Goal: Information Seeking & Learning: Check status

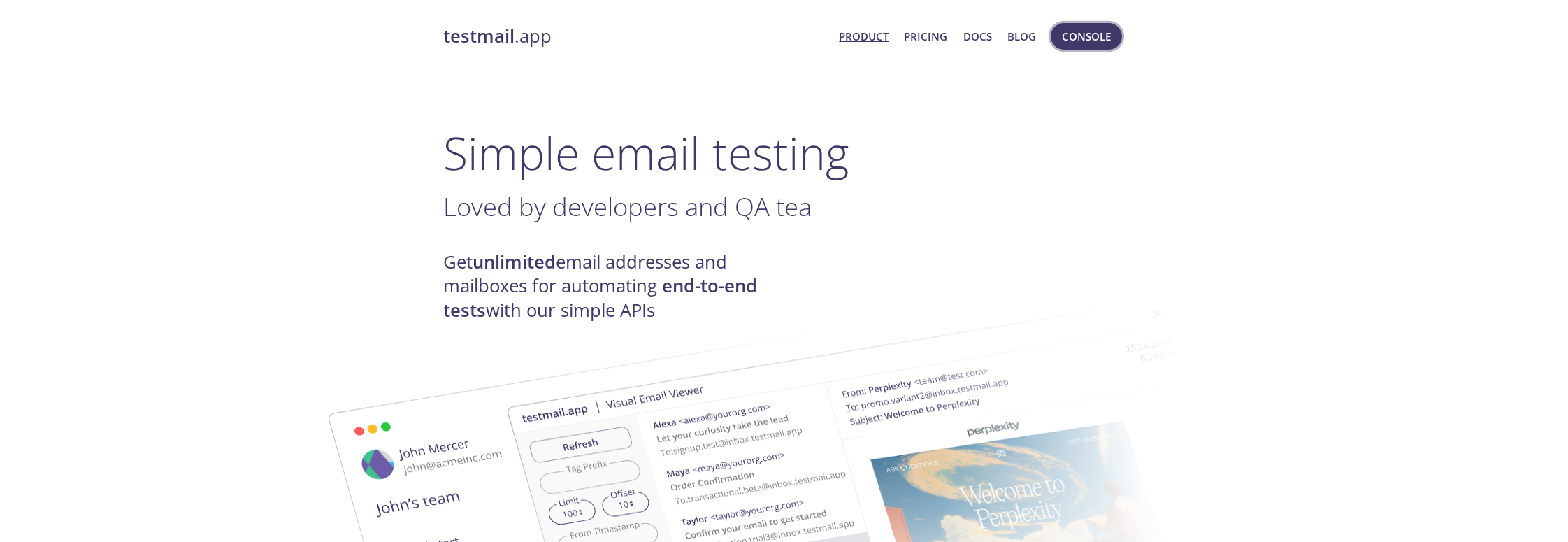
click at [1099, 39] on span "Console" at bounding box center [1086, 36] width 49 height 19
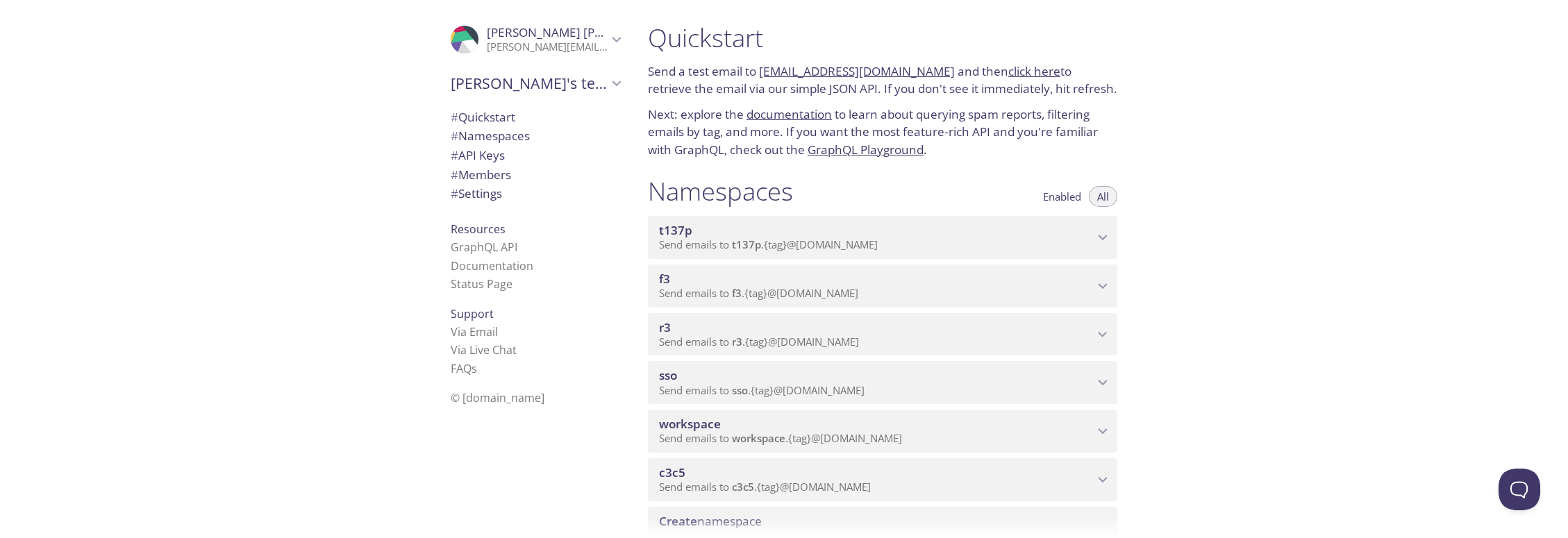
click at [760, 392] on span "Send emails to sso . {tag} @[DOMAIN_NAME]" at bounding box center [761, 390] width 206 height 14
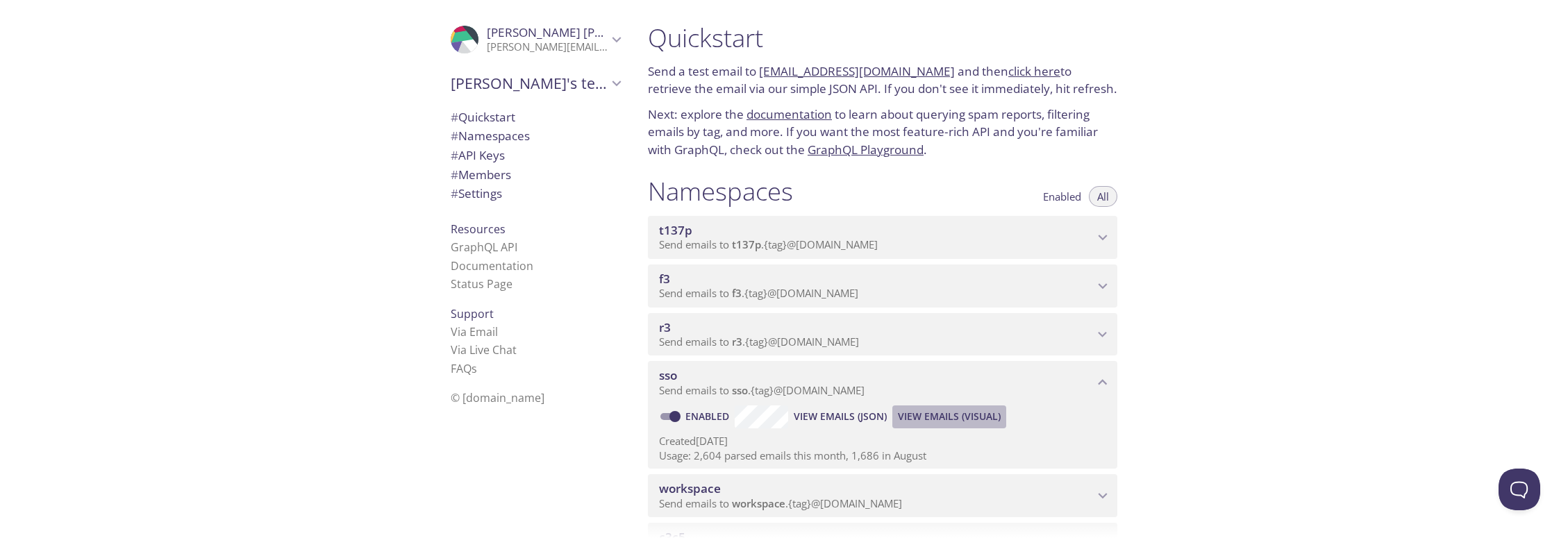
click at [941, 413] on span "View Emails (Visual)" at bounding box center [948, 416] width 102 height 17
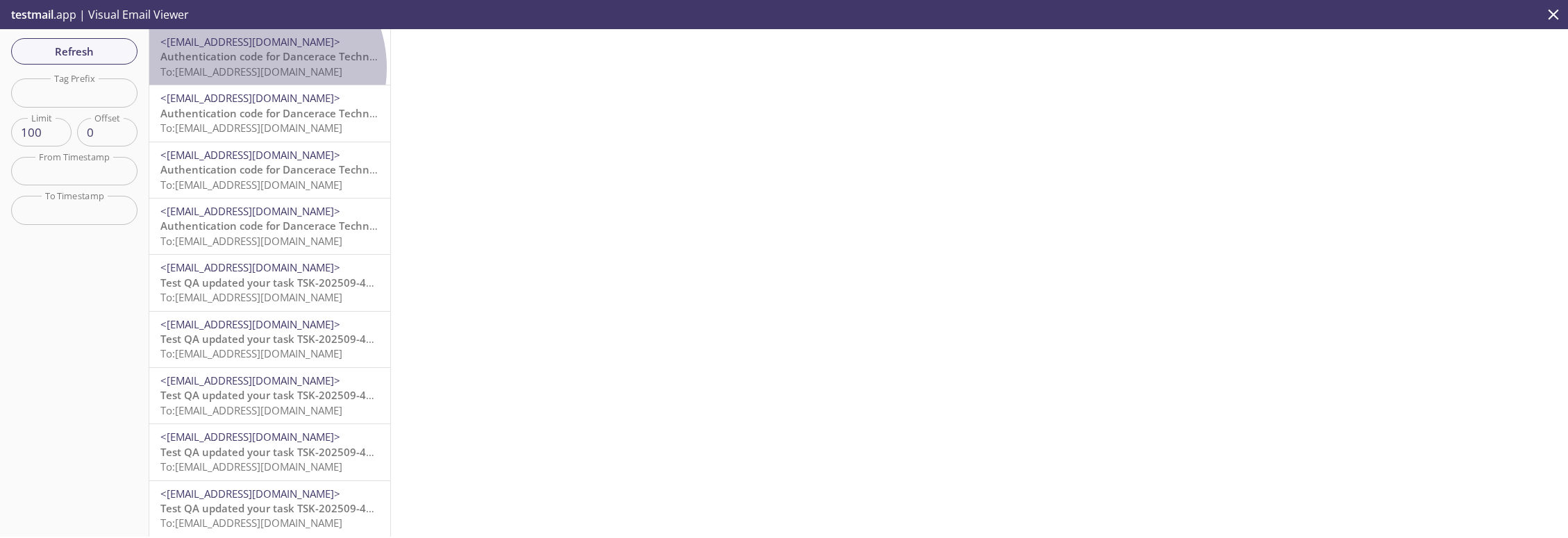
click at [256, 68] on span "To: [EMAIL_ADDRESS][DOMAIN_NAME]" at bounding box center [251, 72] width 182 height 14
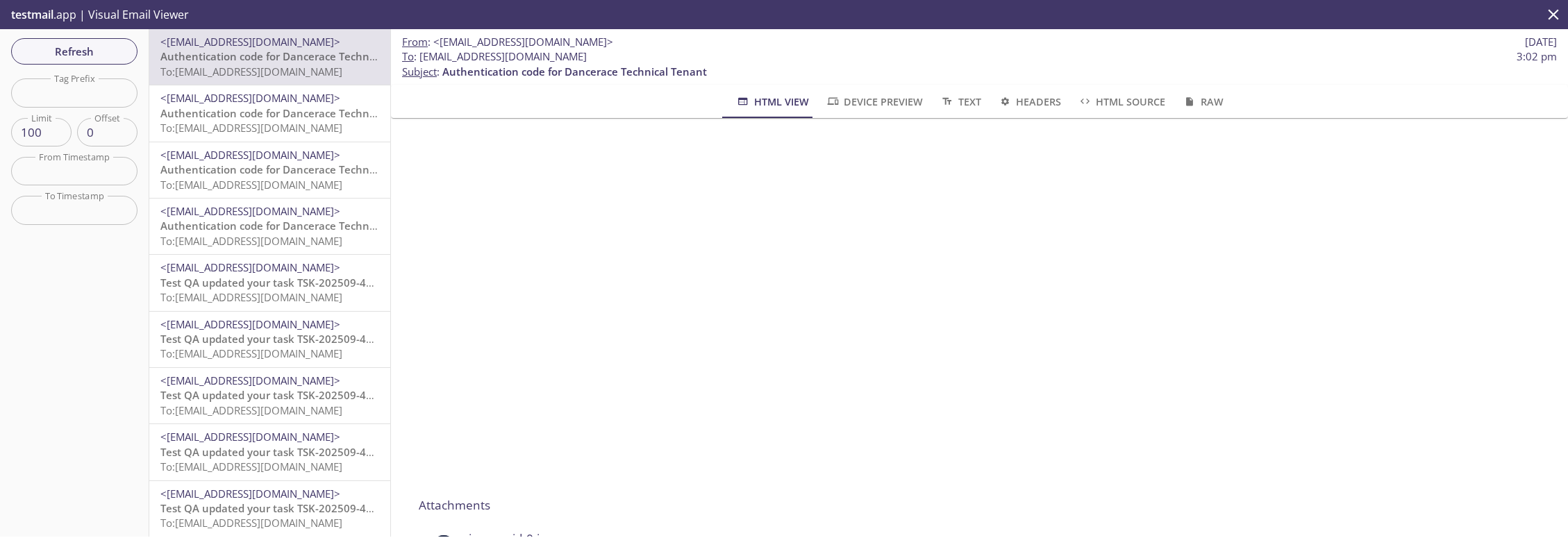
click at [257, 115] on span "Authentication code for Dancerace Technical Tenant" at bounding box center [292, 113] width 264 height 14
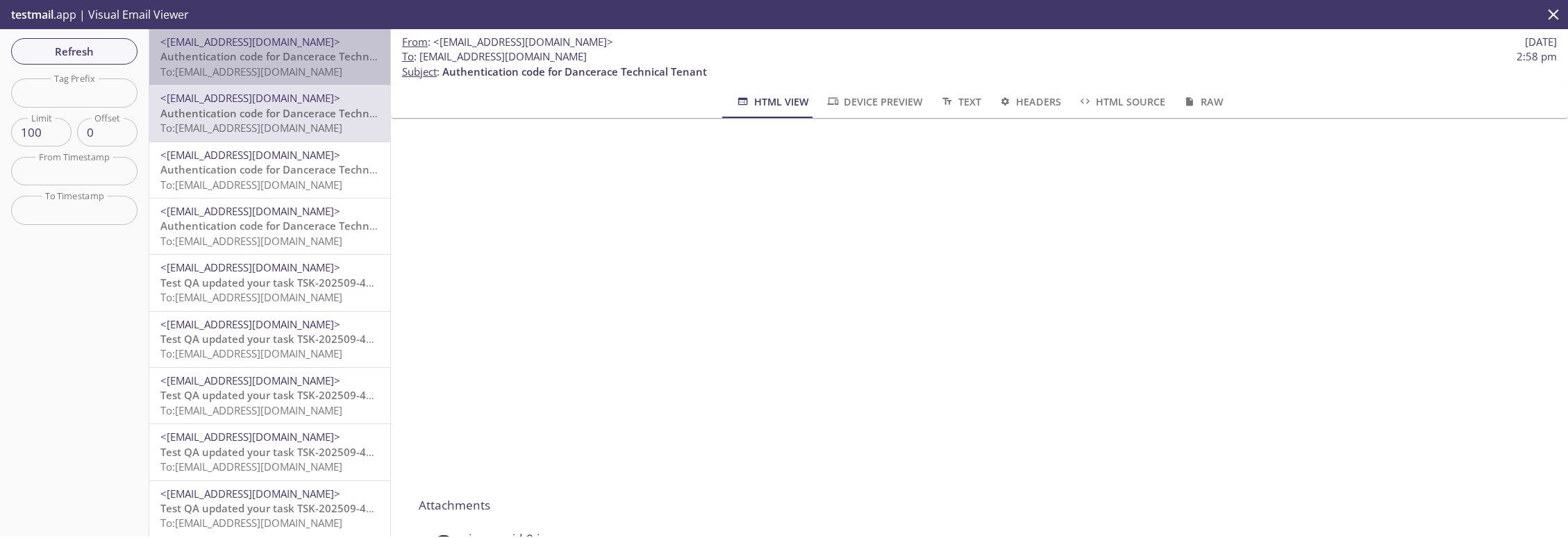
click at [270, 69] on span "To: [EMAIL_ADDRESS][DOMAIN_NAME]" at bounding box center [251, 72] width 182 height 14
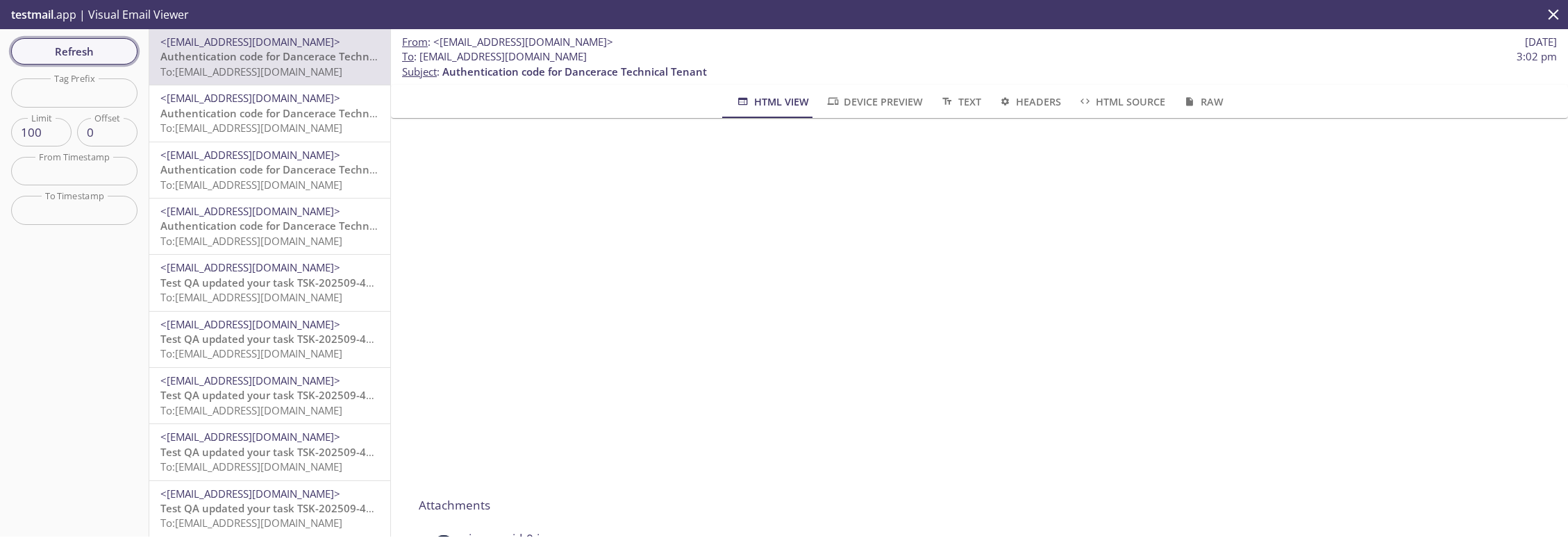
click at [73, 47] on span "Refresh" at bounding box center [74, 51] width 104 height 18
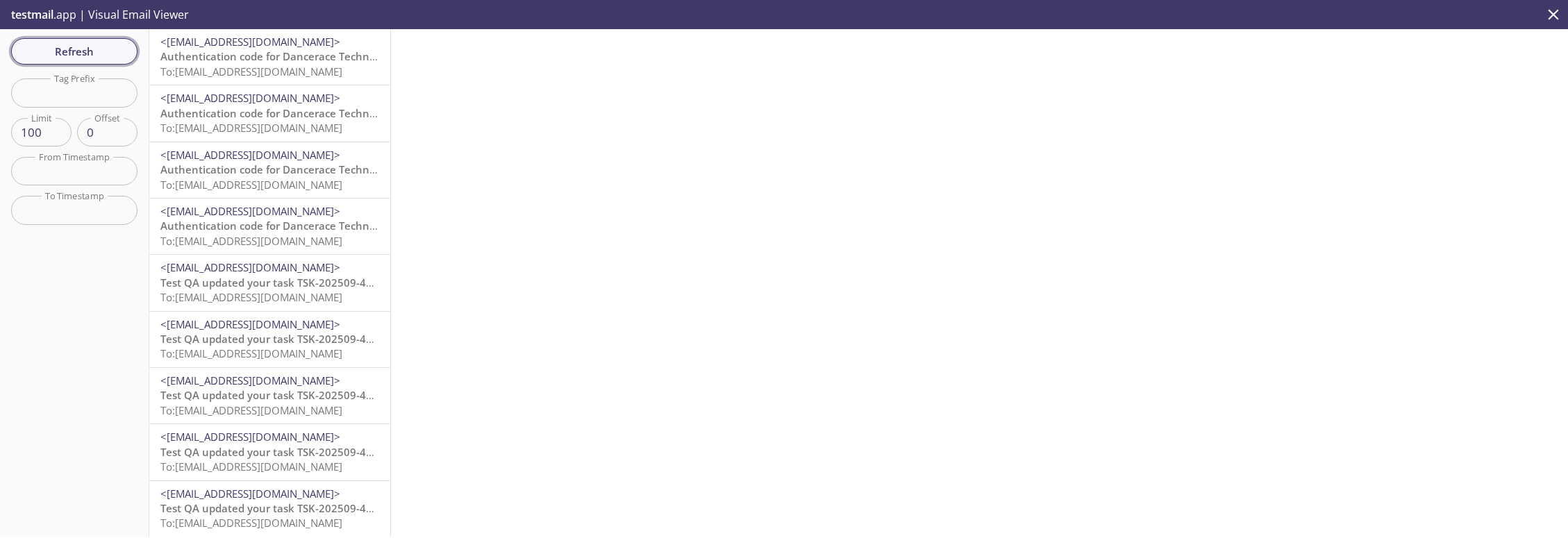
click at [77, 42] on span "Refresh" at bounding box center [74, 51] width 104 height 18
click at [79, 45] on span "Refresh" at bounding box center [74, 51] width 104 height 18
click at [78, 45] on span "Refresh" at bounding box center [74, 51] width 104 height 18
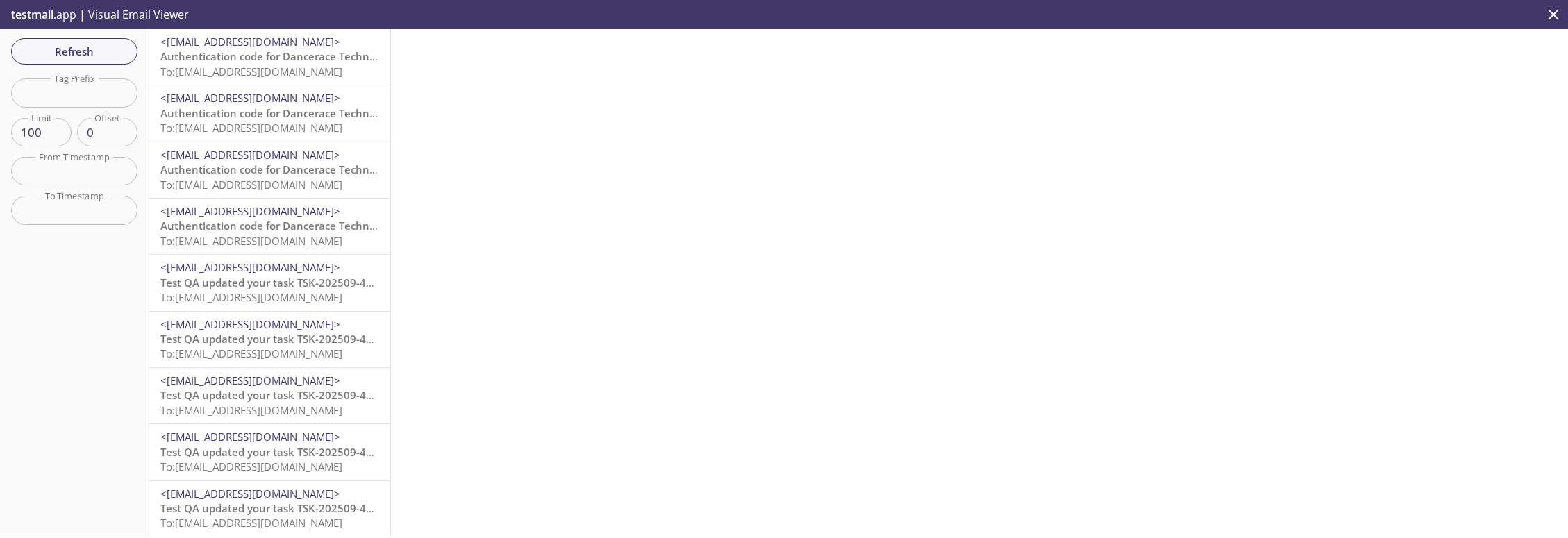
click at [247, 65] on span "To: [EMAIL_ADDRESS][DOMAIN_NAME]" at bounding box center [251, 72] width 182 height 14
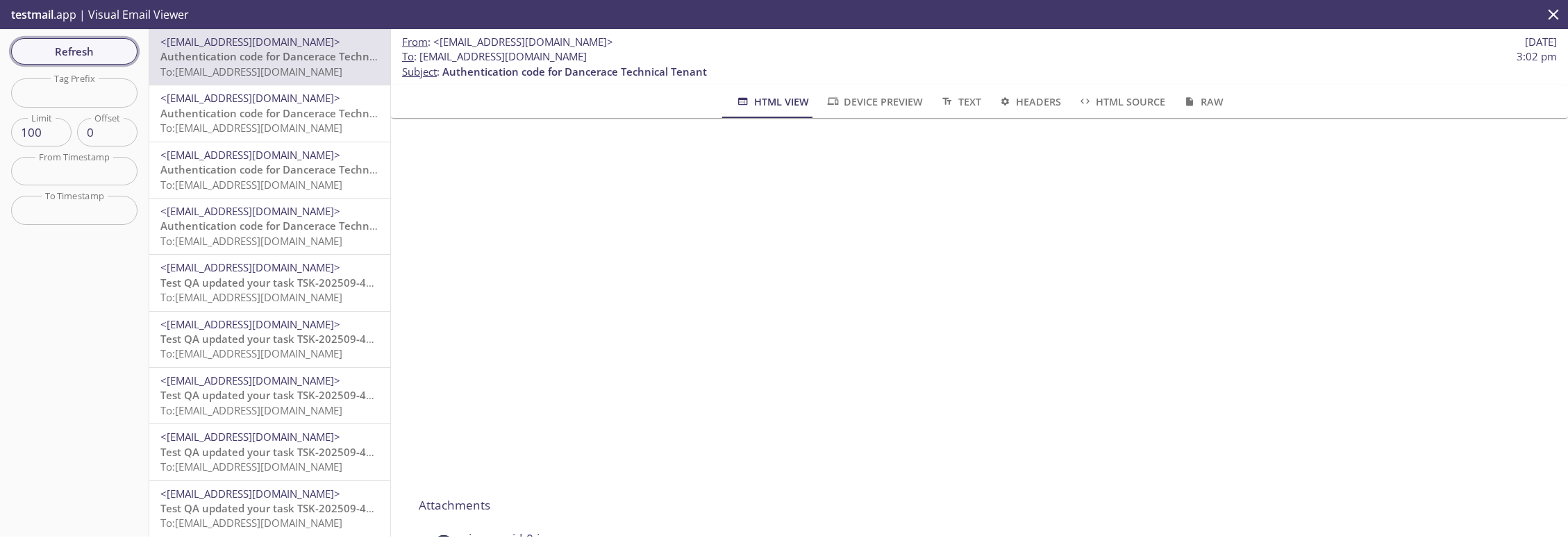
click at [69, 49] on span "Refresh" at bounding box center [74, 51] width 104 height 18
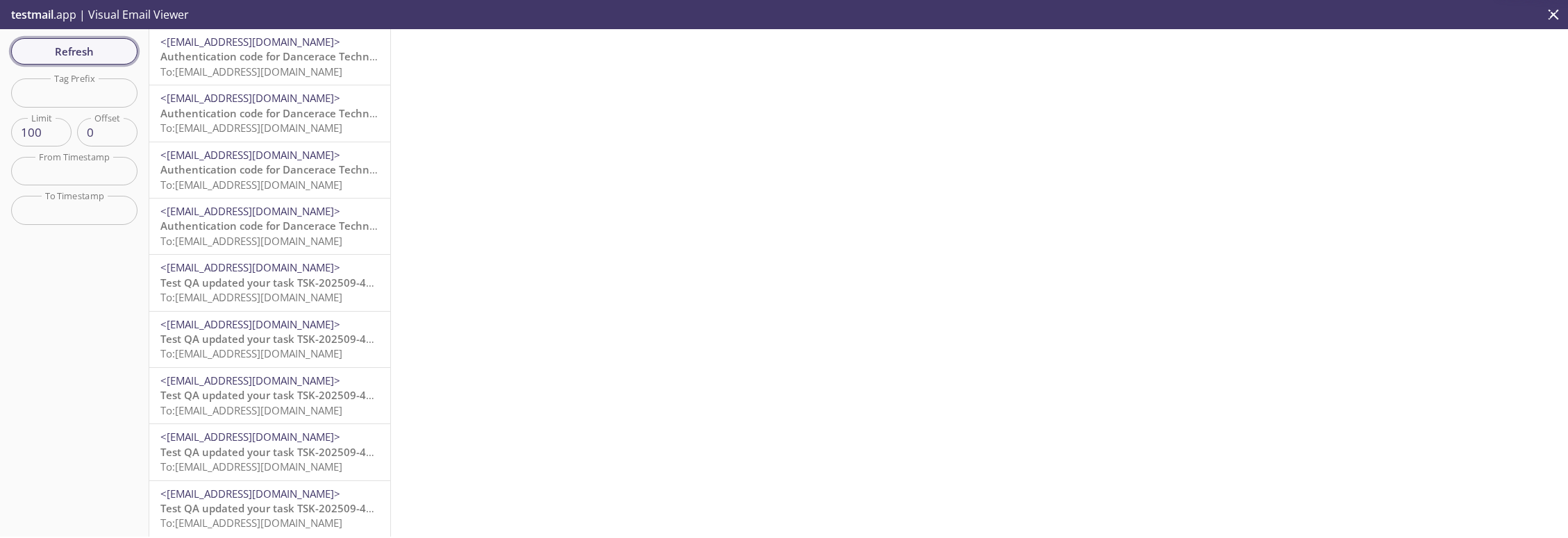
click at [72, 50] on span "Refresh" at bounding box center [74, 51] width 104 height 18
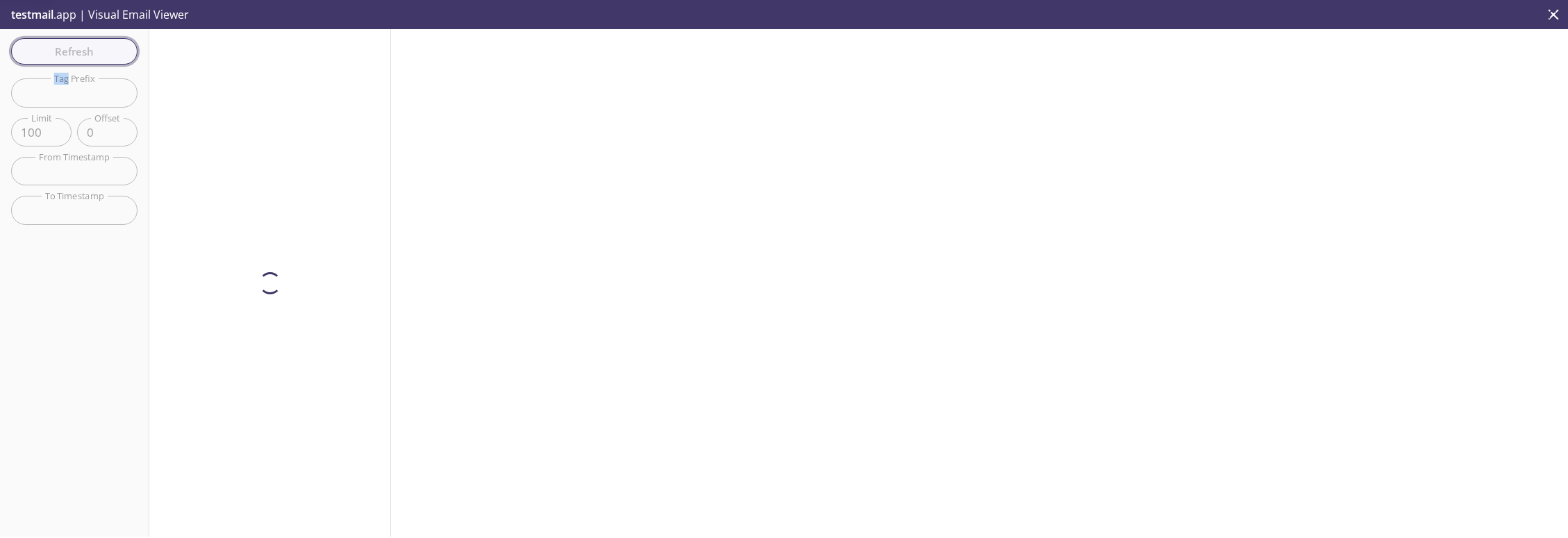
click at [72, 50] on div "Refresh Filters Tag Prefix Tag Prefix Limit 100 Limit Offset 0 Offset From Time…" at bounding box center [74, 283] width 150 height 507
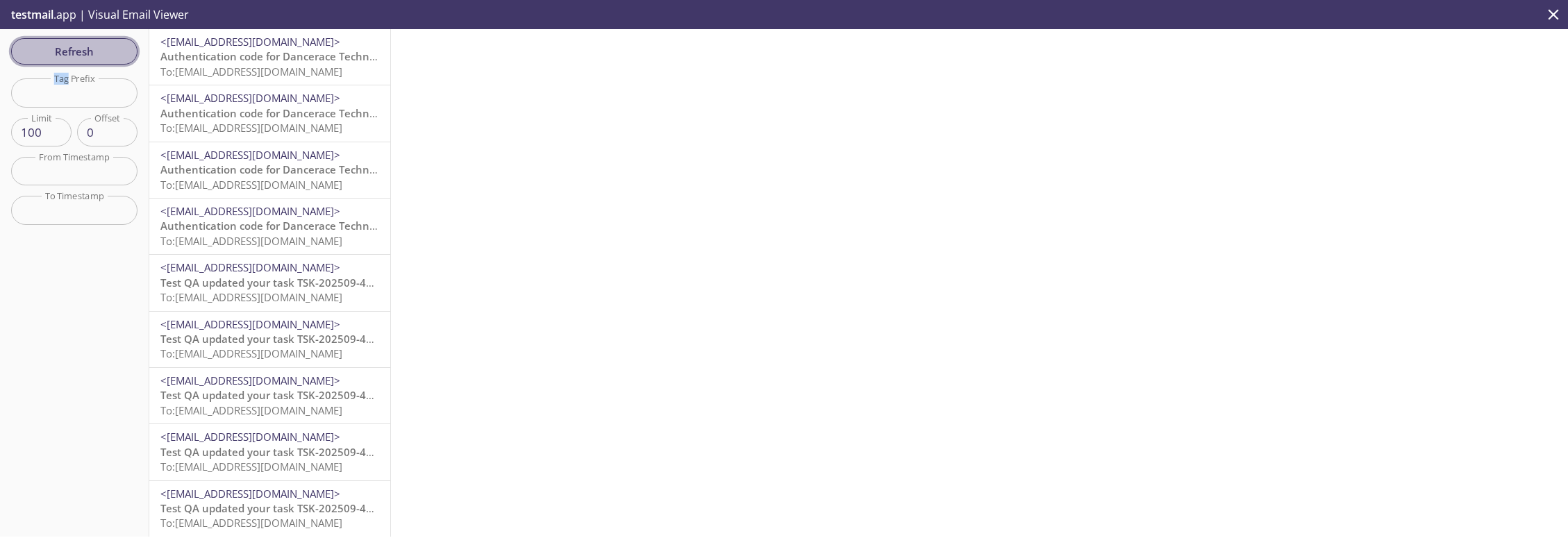
click at [72, 51] on span "Refresh" at bounding box center [74, 51] width 104 height 18
click at [394, 50] on div at bounding box center [979, 283] width 1177 height 507
click at [405, 54] on div at bounding box center [979, 283] width 1177 height 507
click at [110, 50] on span "Refresh" at bounding box center [74, 51] width 104 height 18
click at [29, 18] on span "testmail" at bounding box center [32, 14] width 42 height 15
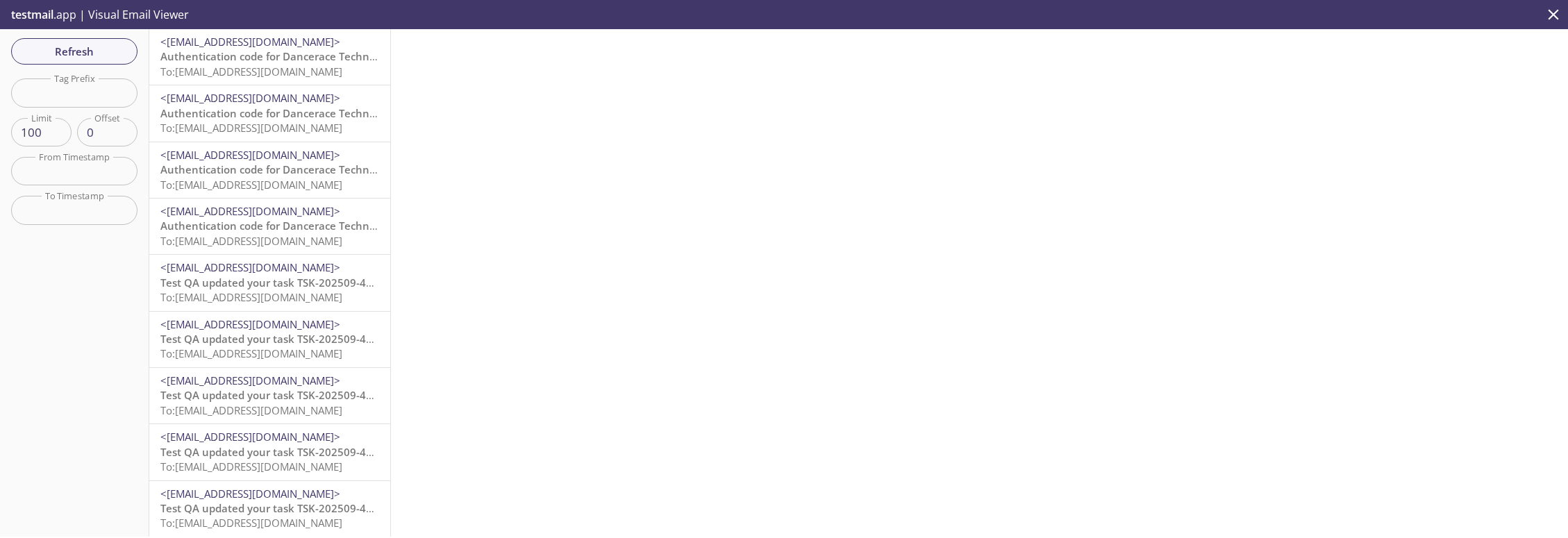
click at [152, 16] on p "testmail .app | Visual Email Viewer" at bounding box center [98, 14] width 197 height 29
click at [82, 50] on span "Refresh" at bounding box center [74, 51] width 104 height 18
click at [1553, 15] on icon "close" at bounding box center [1553, 14] width 10 height 10
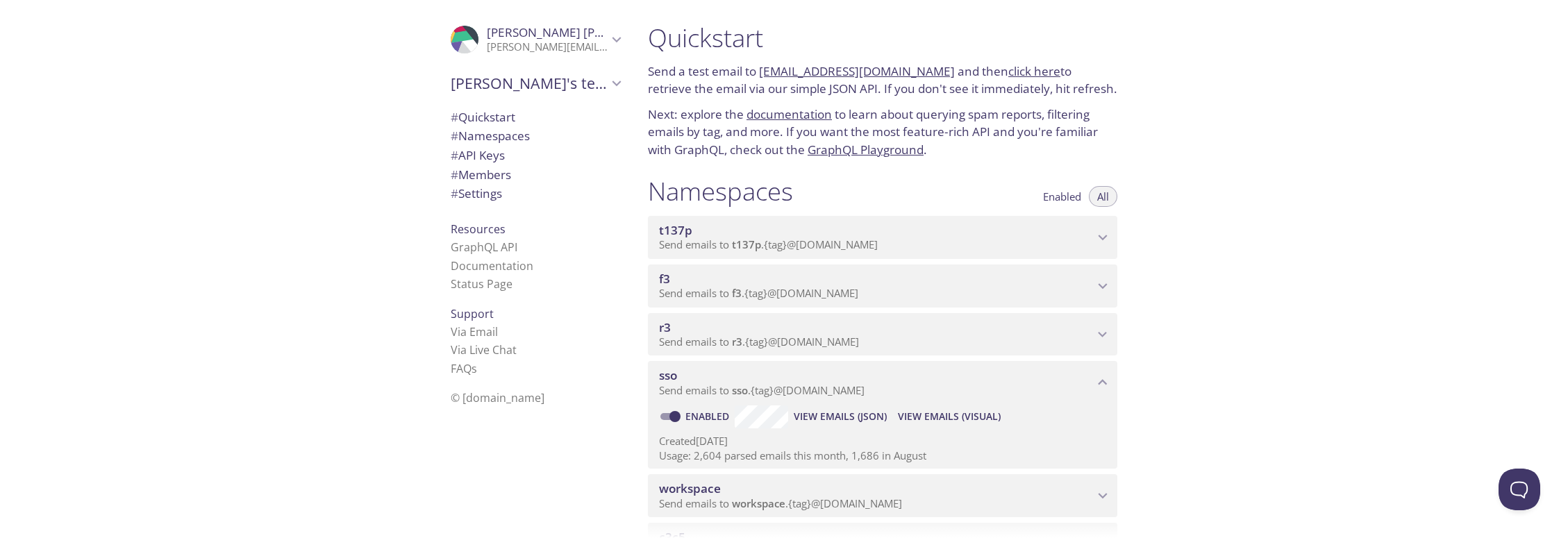
click at [934, 234] on span "t137p" at bounding box center [876, 230] width 435 height 15
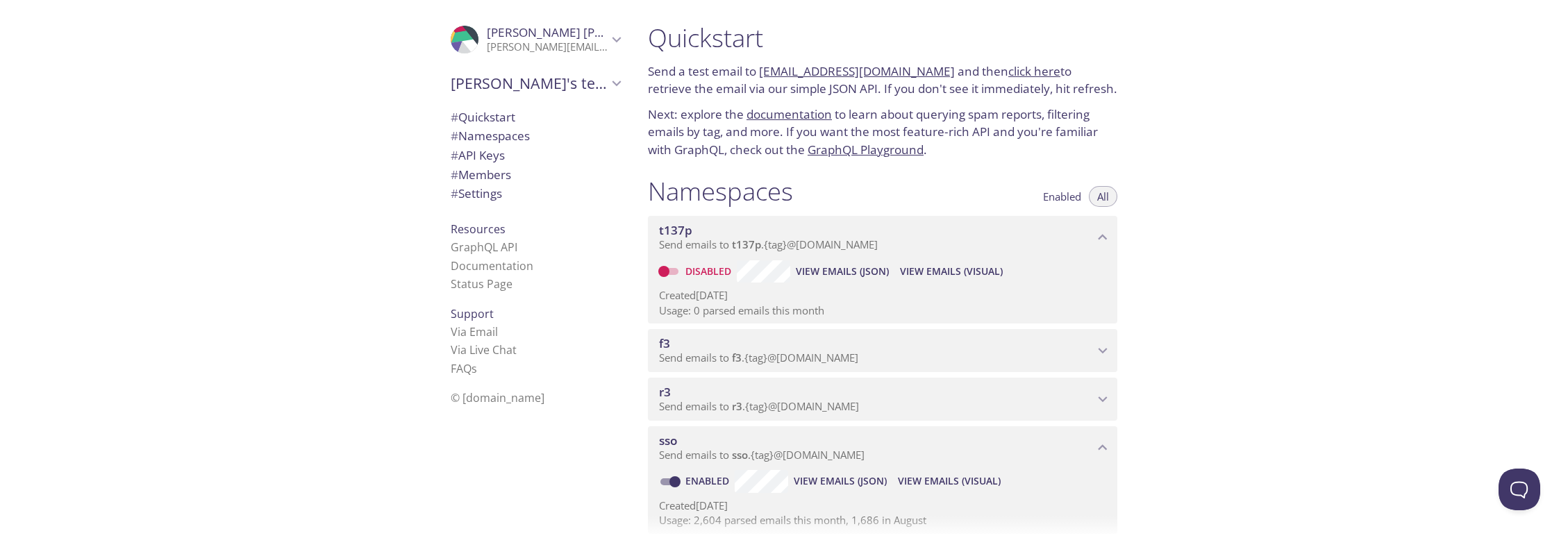
click at [934, 234] on span "t137p" at bounding box center [876, 230] width 435 height 15
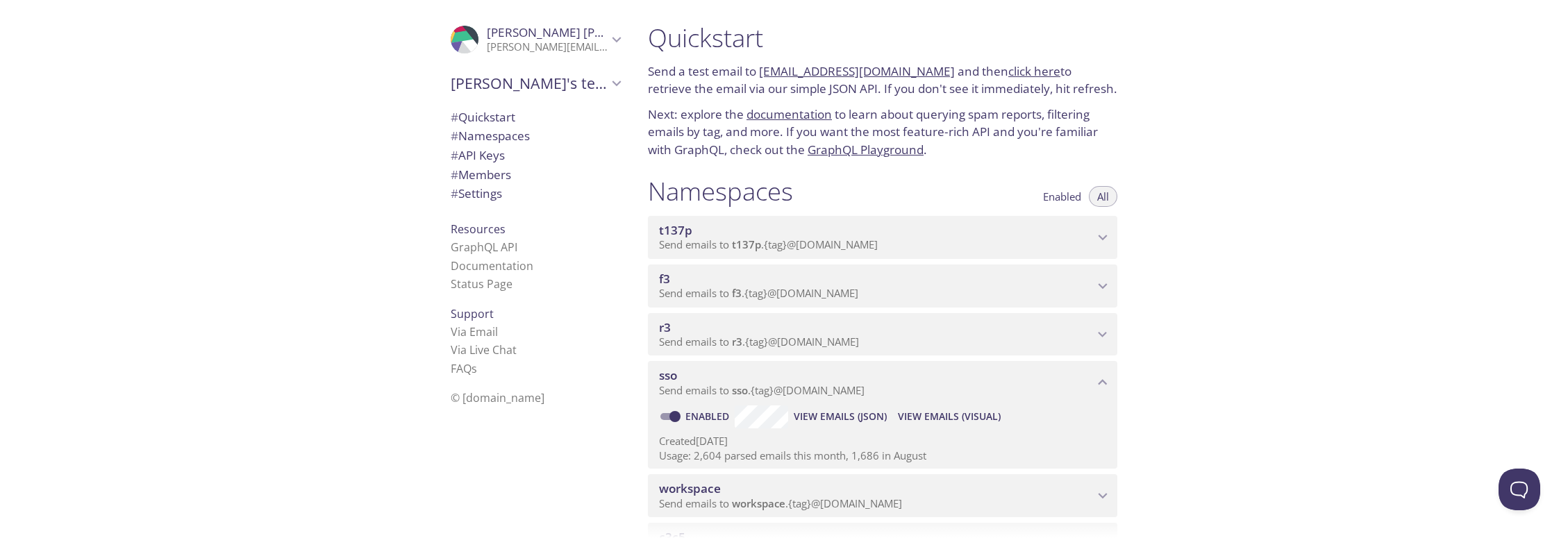
click at [934, 234] on span "t137p" at bounding box center [876, 230] width 435 height 15
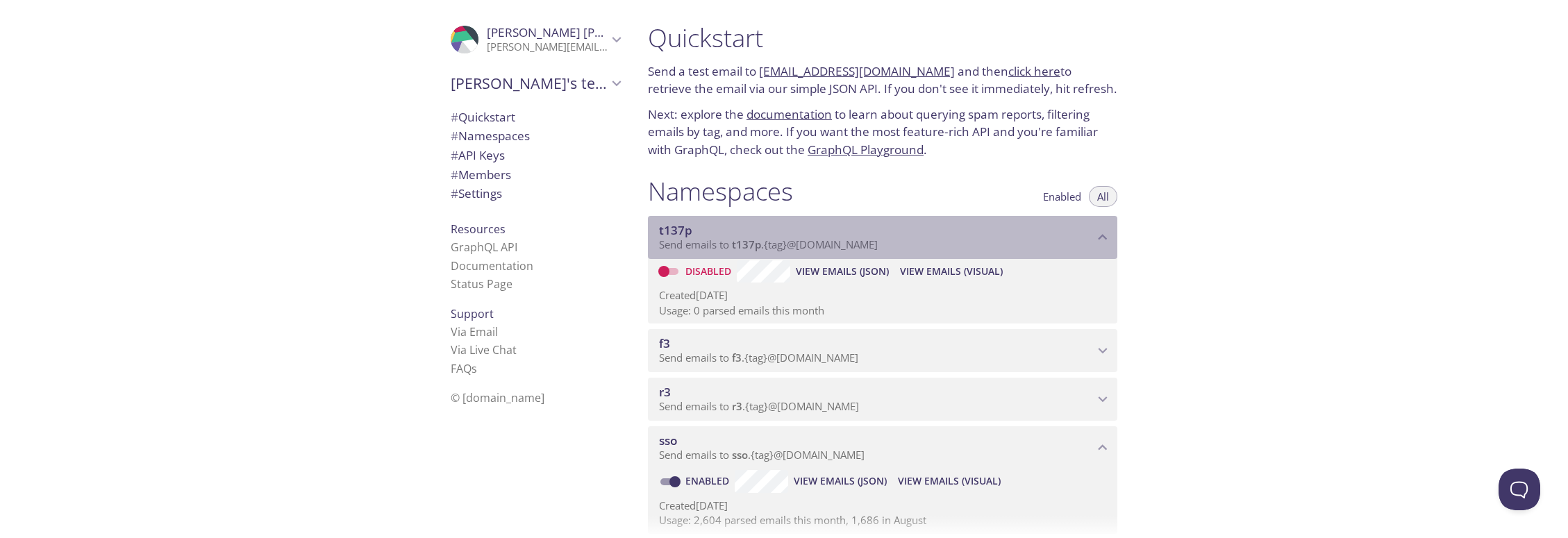
click at [934, 234] on span "t137p" at bounding box center [876, 230] width 435 height 15
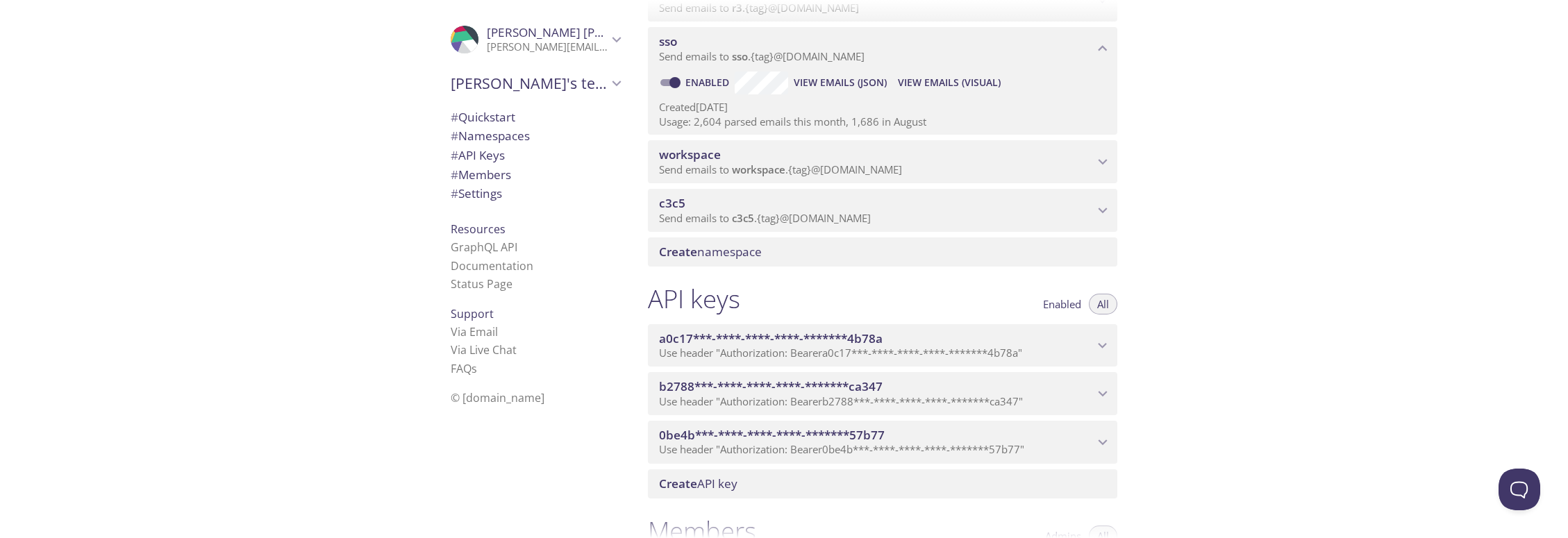
scroll to position [366, 0]
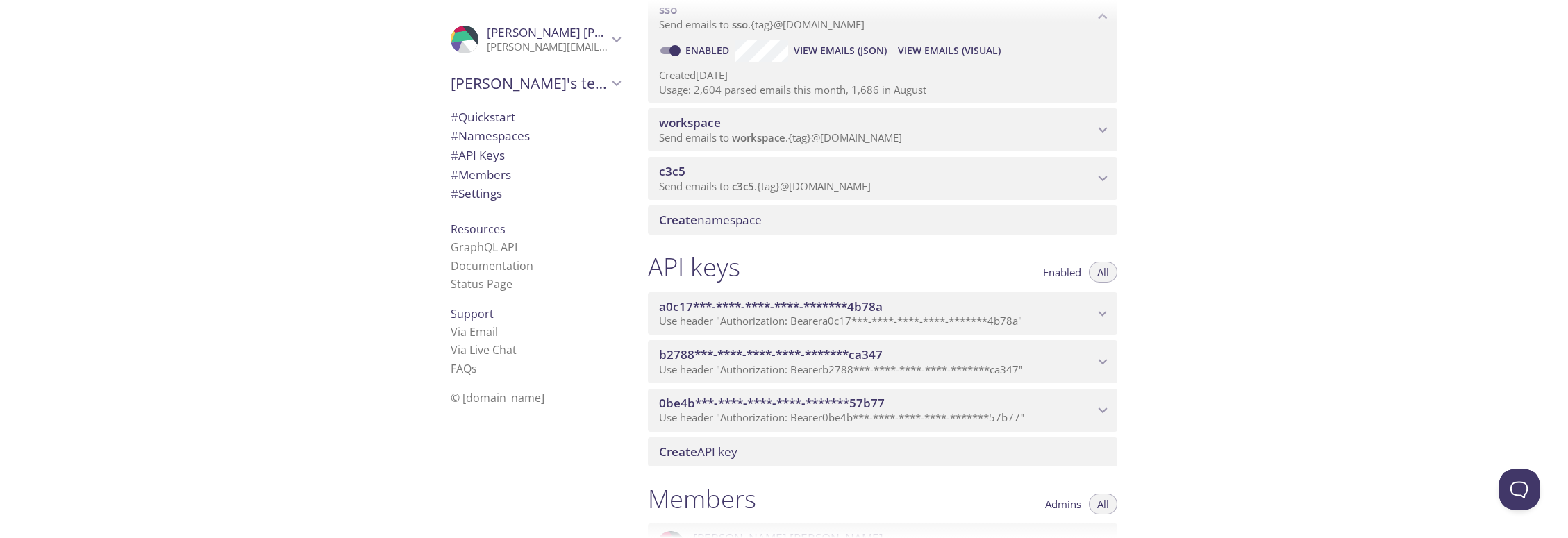
click at [1104, 316] on icon "a0c17***-****-****-****-*******4b78a API key" at bounding box center [1102, 313] width 18 height 18
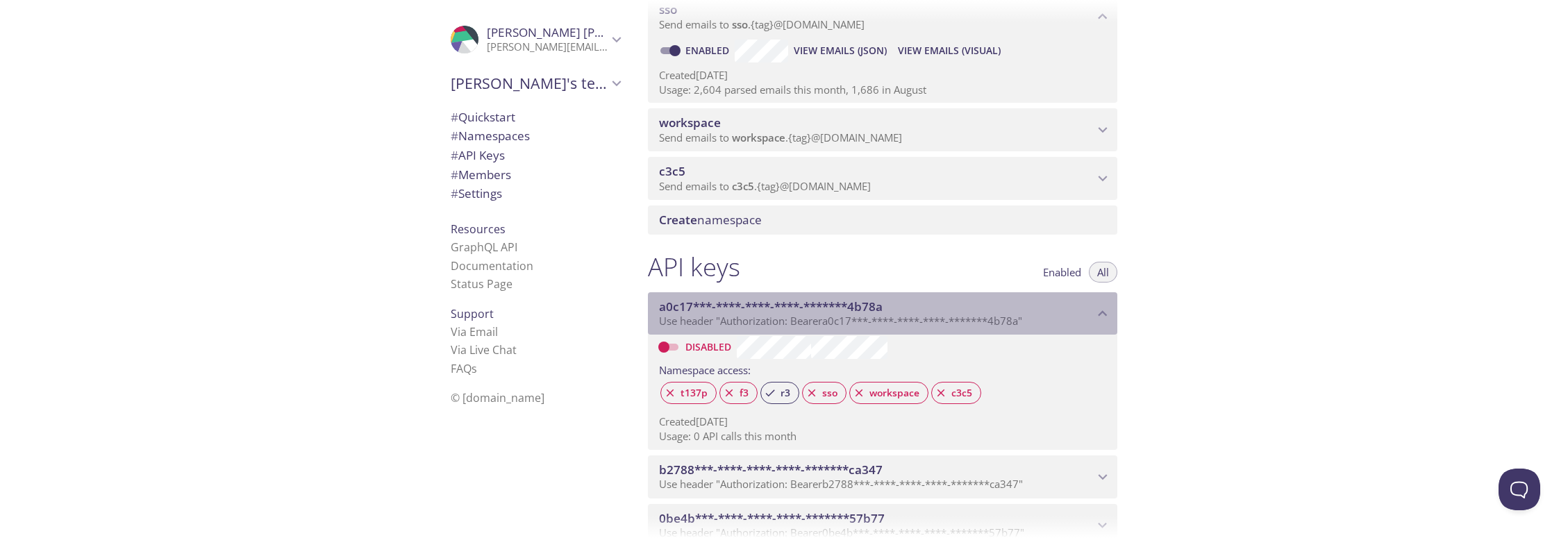
click at [1104, 316] on icon "a0c17***-****-****-****-*******4b78a API key" at bounding box center [1102, 313] width 18 height 18
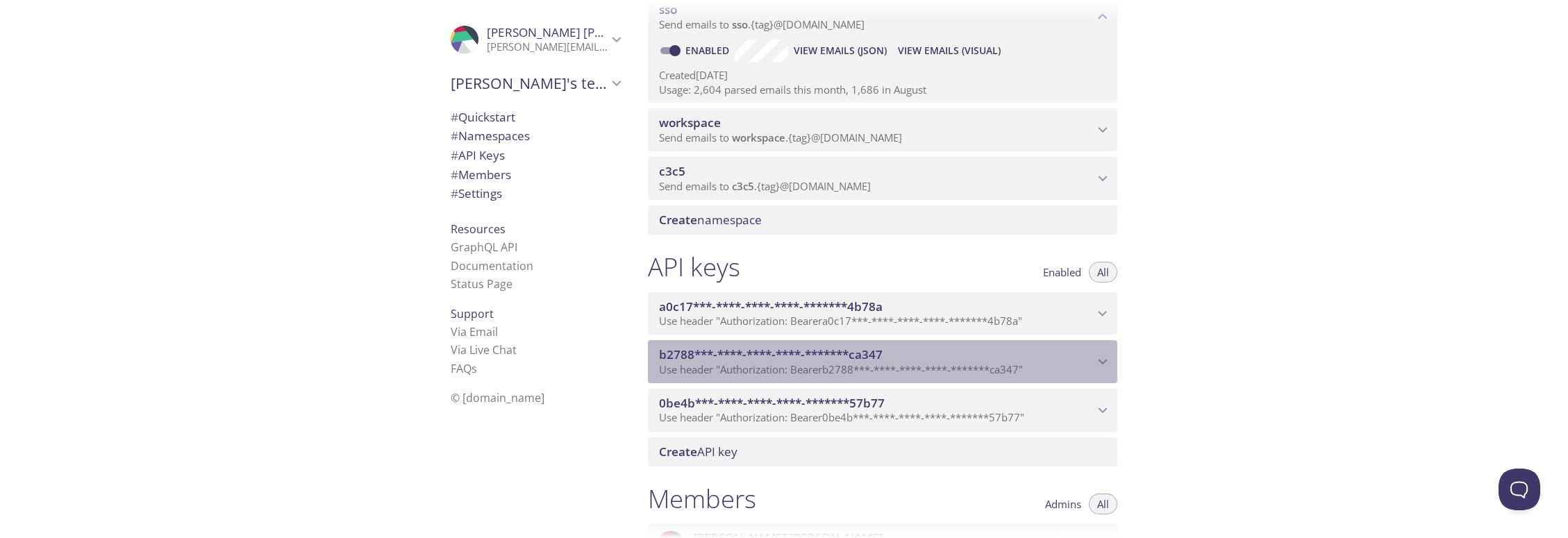
click at [1102, 358] on icon "b2788***-****-****-****-*******ca347 API key" at bounding box center [1102, 361] width 18 height 18
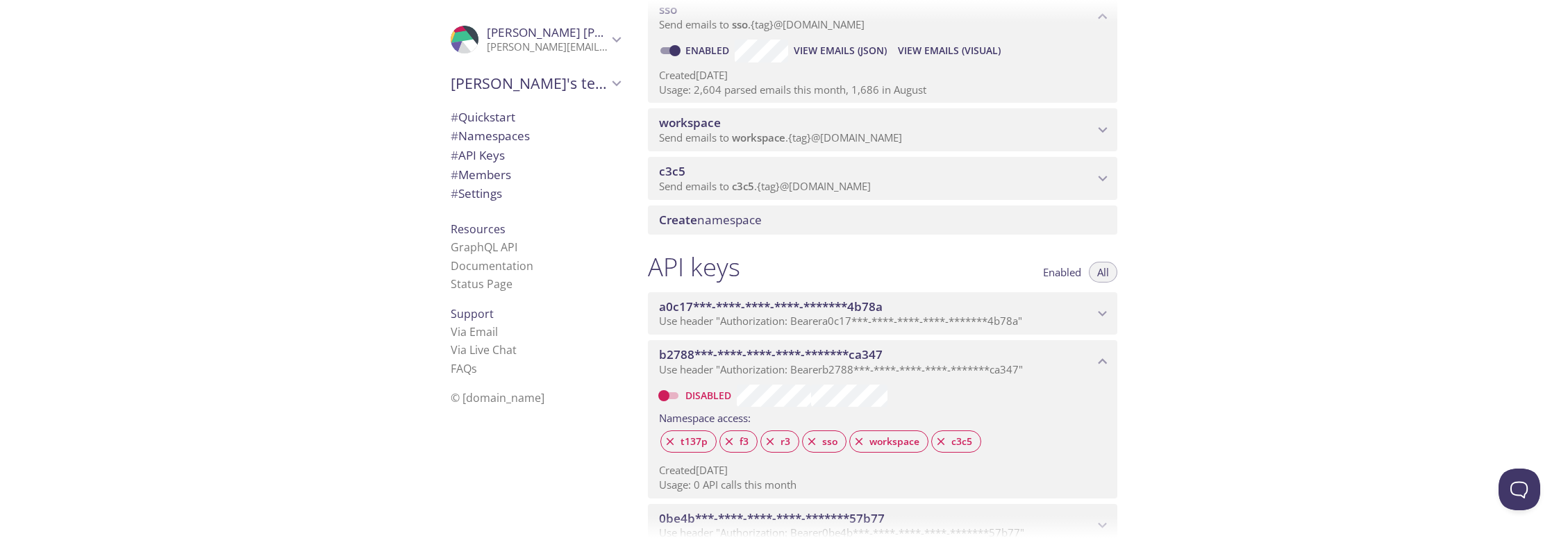
click at [1108, 361] on icon "b2788***-****-****-****-*******ca347 API key" at bounding box center [1102, 361] width 18 height 18
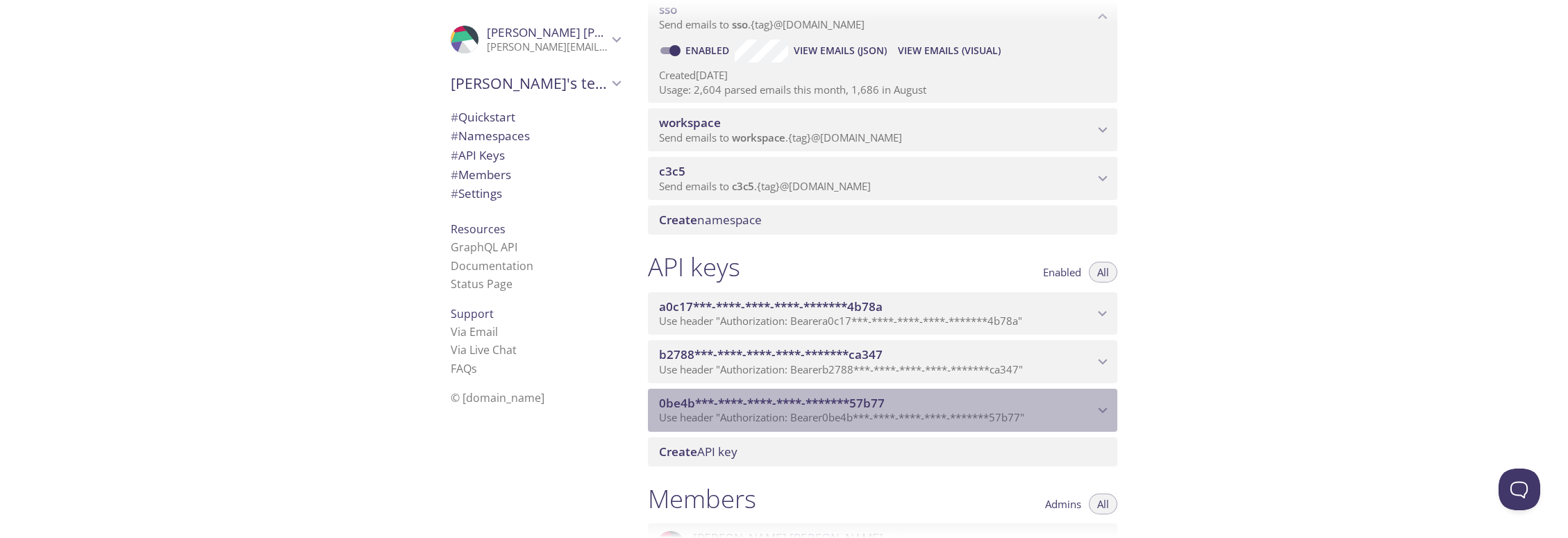
click at [1095, 409] on icon "0be4b***-****-****-****-*******57b77 API key" at bounding box center [1102, 410] width 18 height 18
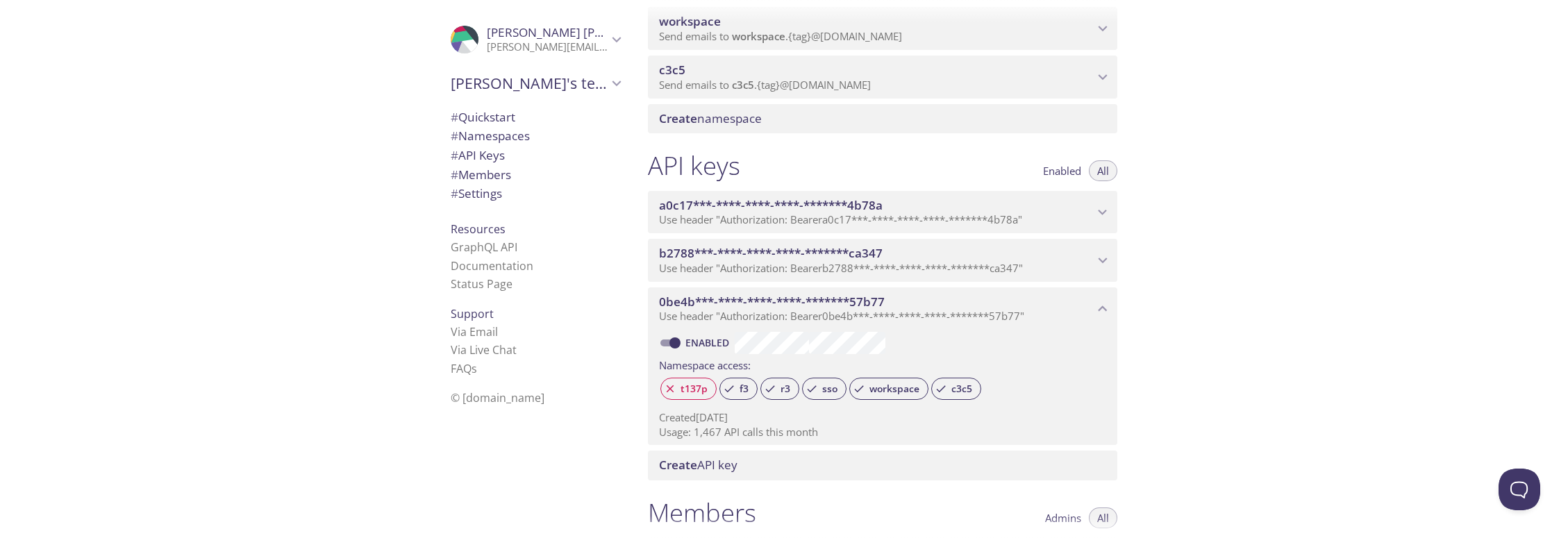
scroll to position [476, 0]
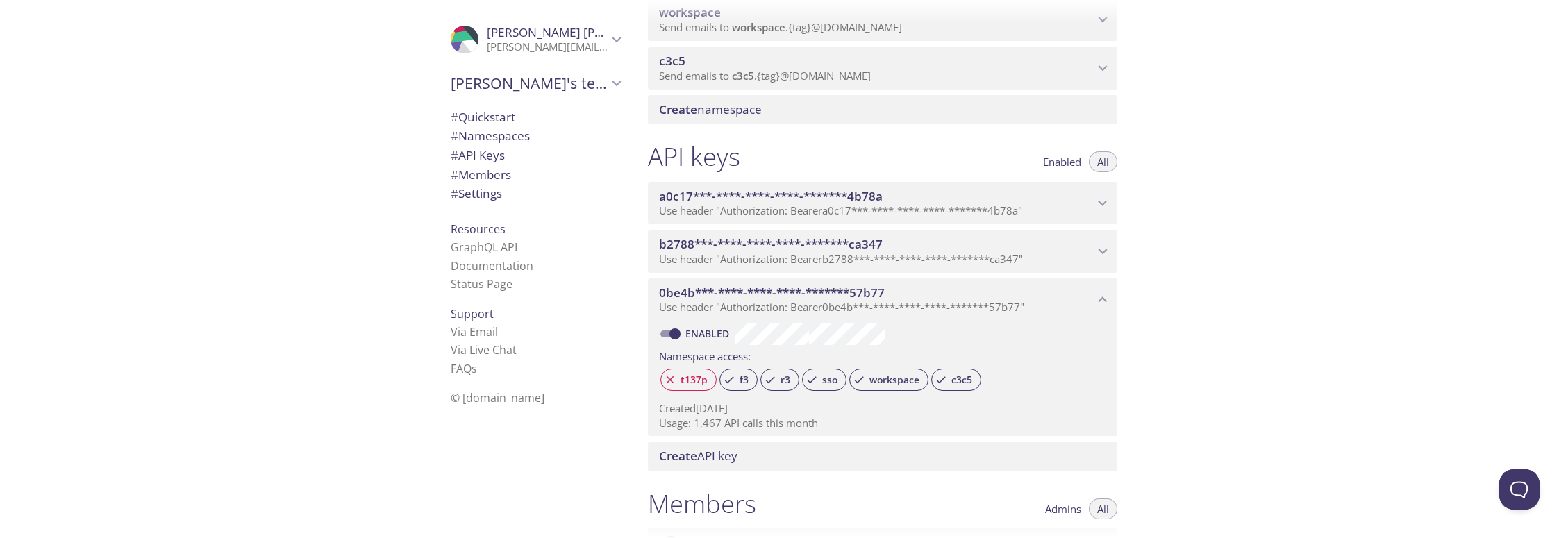
click at [987, 451] on span "Create API key" at bounding box center [885, 456] width 452 height 15
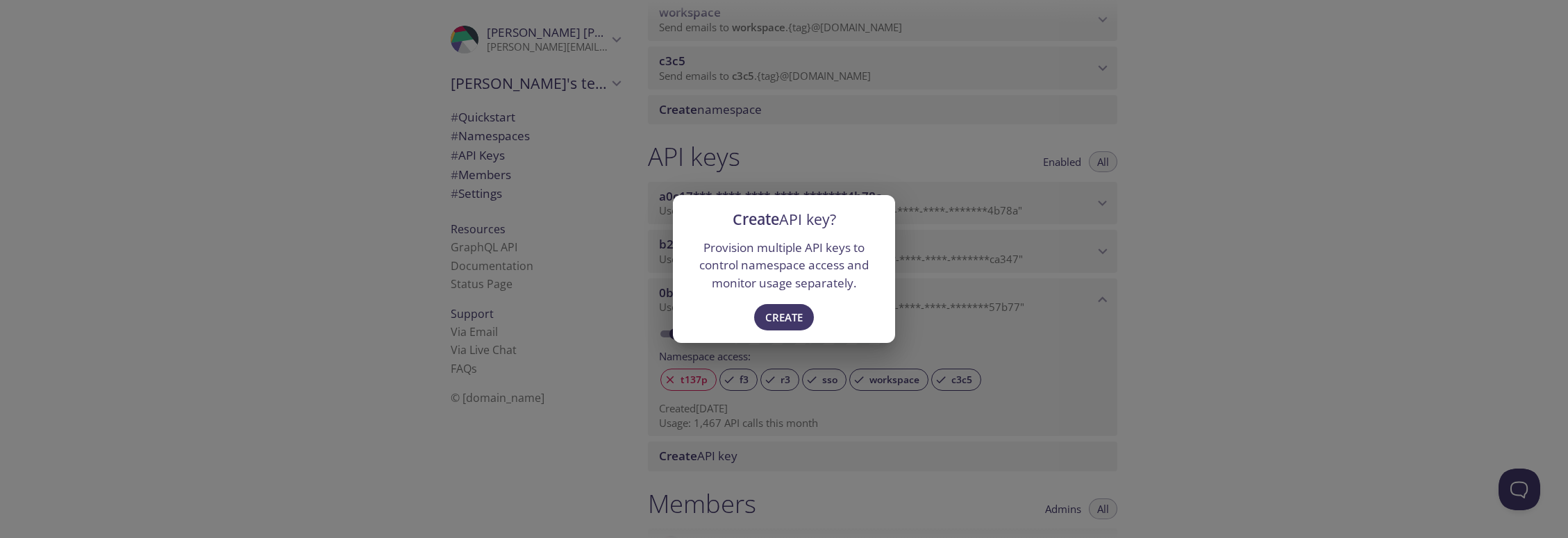
drag, startPoint x: 1272, startPoint y: 297, endPoint x: 1161, endPoint y: 275, distance: 113.2
click at [1272, 297] on div "Create API key? Provision multiple API keys to control namespace access and mon…" at bounding box center [784, 269] width 1568 height 538
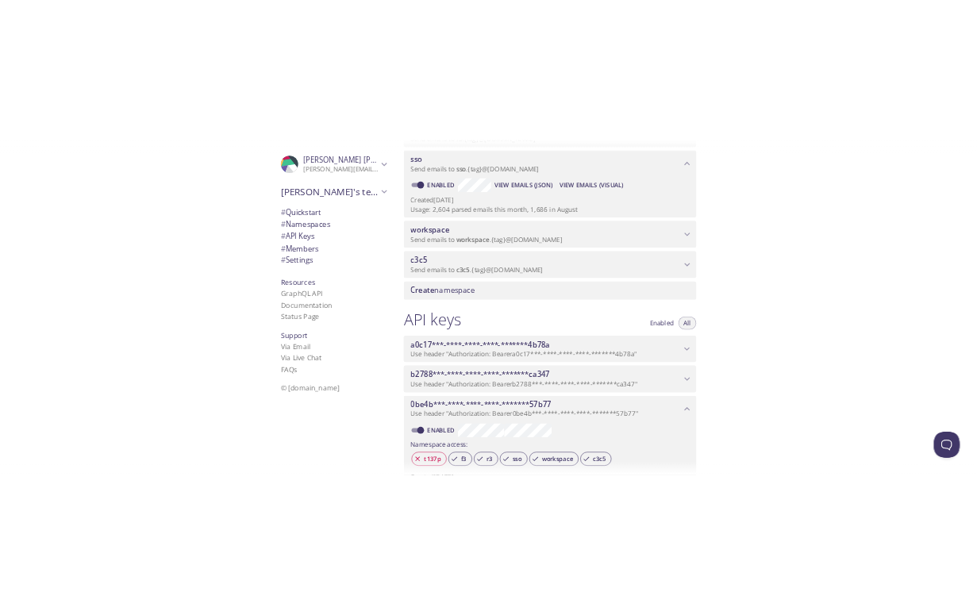
scroll to position [206, 0]
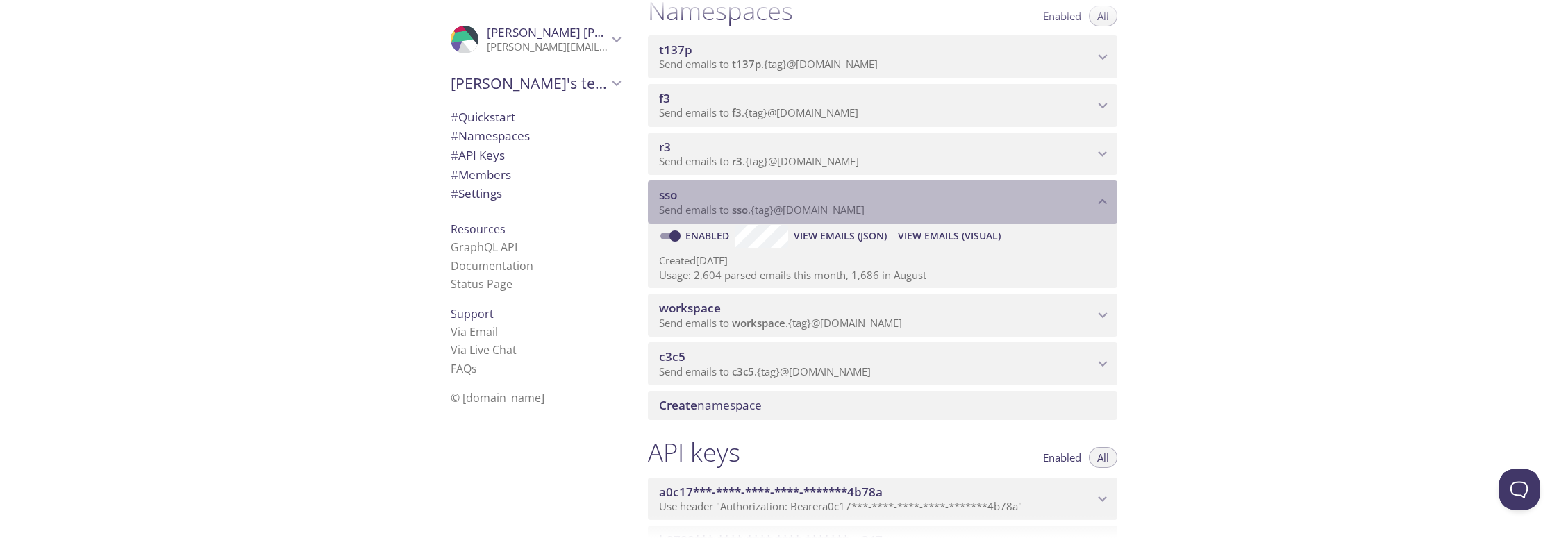
drag, startPoint x: 880, startPoint y: 213, endPoint x: 835, endPoint y: 210, distance: 45.1
click at [835, 210] on p "Send emails to sso . {tag} @[DOMAIN_NAME]" at bounding box center [876, 210] width 435 height 14
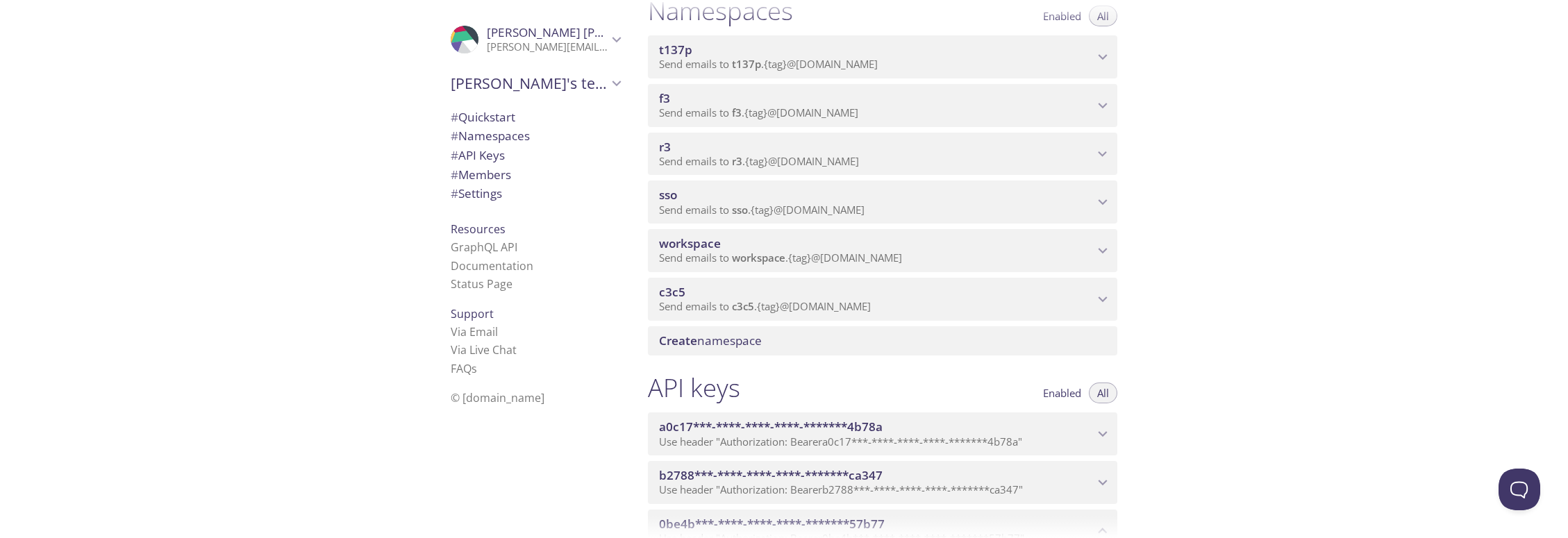
click at [864, 214] on span "Send emails to sso . {tag} @[DOMAIN_NAME]" at bounding box center [761, 210] width 206 height 14
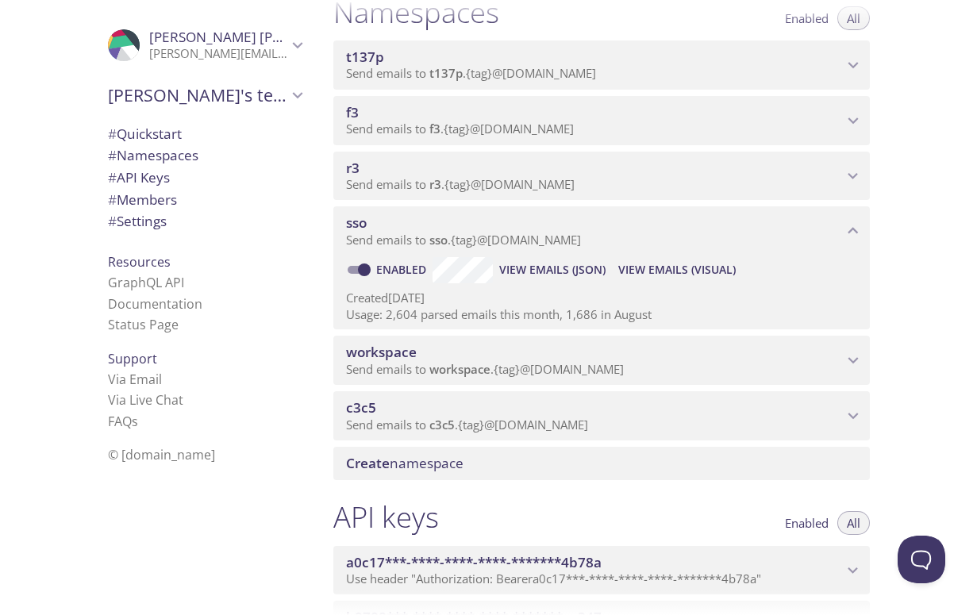
click at [407, 235] on span "Send emails to sso . {tag} @[DOMAIN_NAME]" at bounding box center [463, 240] width 235 height 16
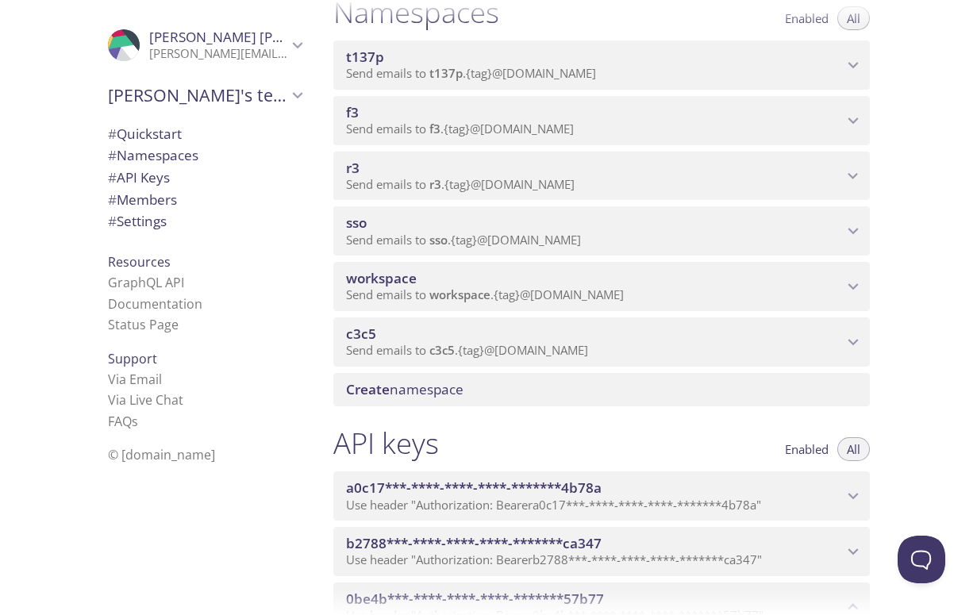
drag, startPoint x: 892, startPoint y: 231, endPoint x: 868, endPoint y: 230, distance: 23.8
click at [892, 231] on div "Quickstart Send a test email to [EMAIL_ADDRESS][DOMAIN_NAME] and then click her…" at bounding box center [608, 101] width 574 height 615
click at [864, 230] on div "sso Send emails to sso . {tag} @[DOMAIN_NAME]" at bounding box center [601, 230] width 536 height 49
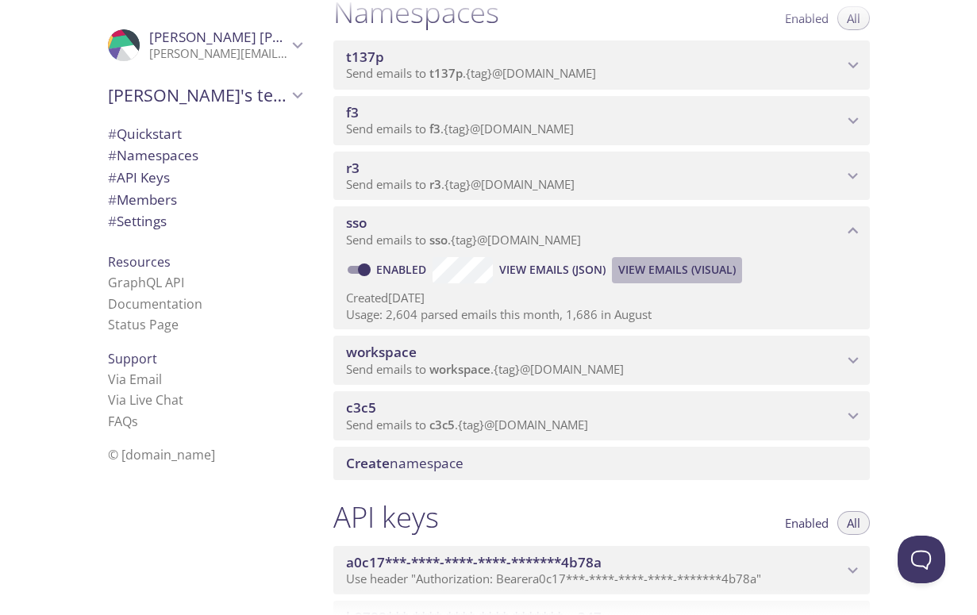
click at [678, 275] on span "View Emails (Visual)" at bounding box center [676, 269] width 117 height 19
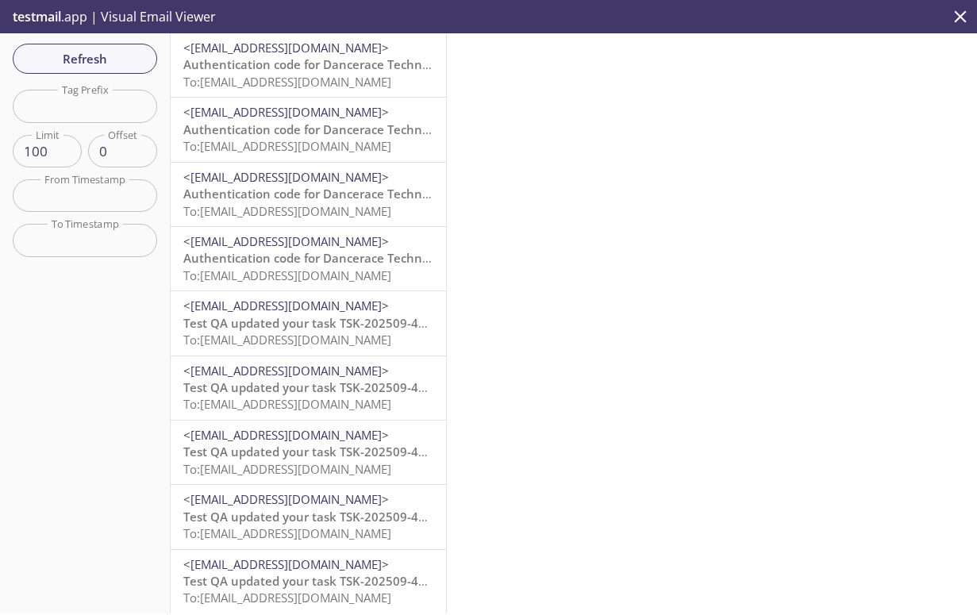
click at [297, 71] on span "Authentication code for Dancerace Technical Tenant" at bounding box center [334, 64] width 302 height 16
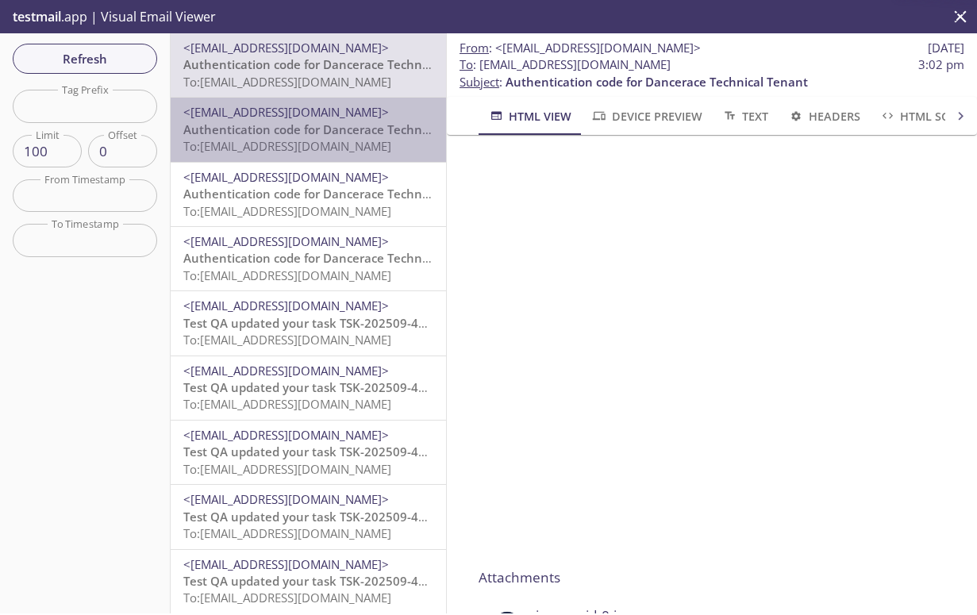
click at [344, 143] on span "To: [EMAIL_ADDRESS][DOMAIN_NAME]" at bounding box center [287, 146] width 208 height 16
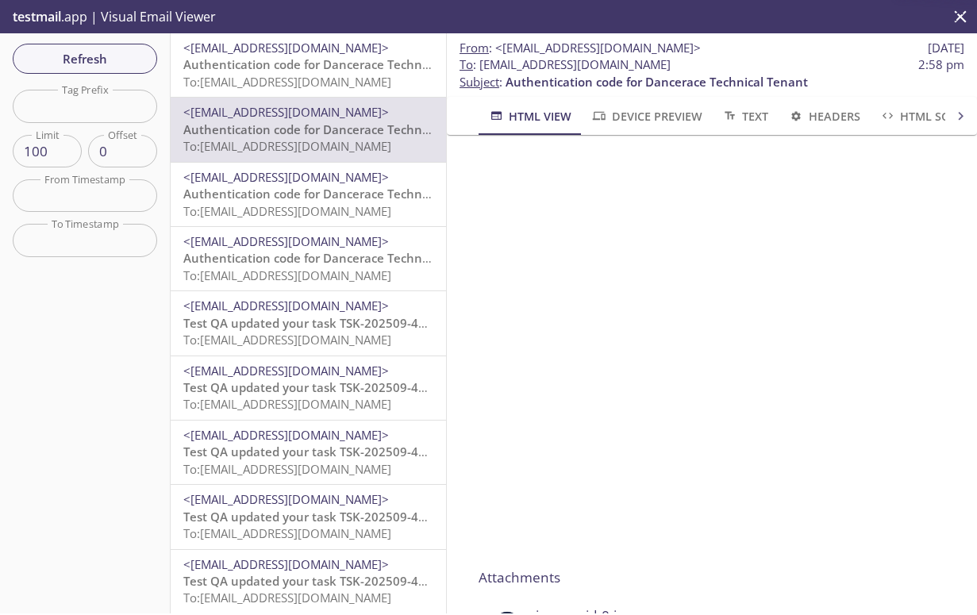
click at [318, 81] on span "To: [EMAIL_ADDRESS][DOMAIN_NAME]" at bounding box center [287, 82] width 208 height 16
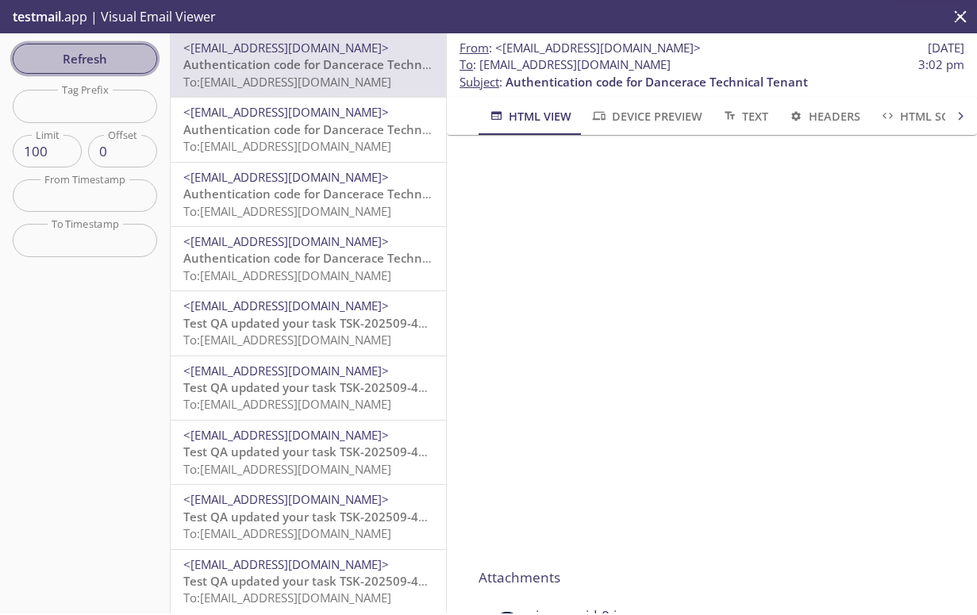
click at [118, 58] on span "Refresh" at bounding box center [84, 58] width 119 height 21
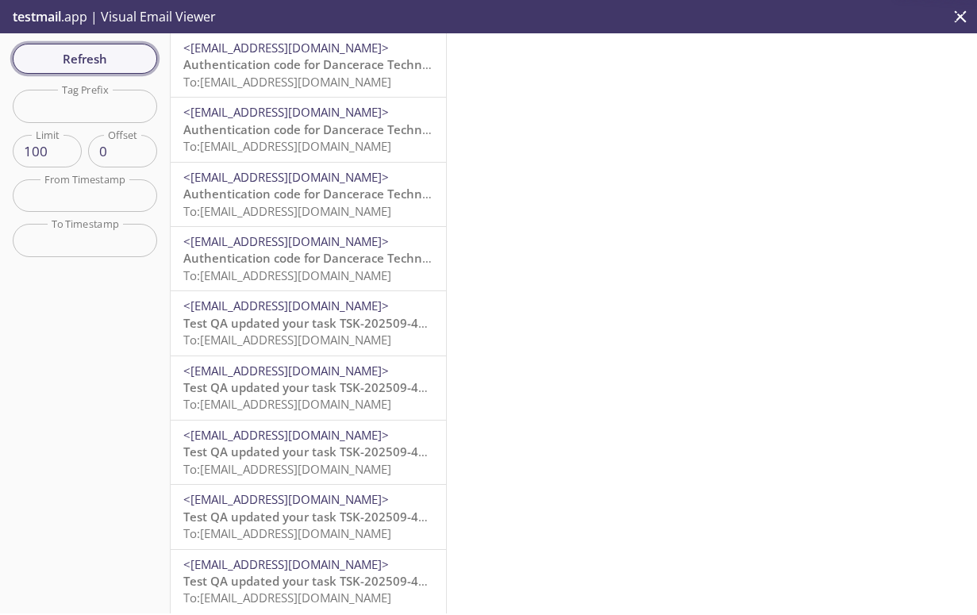
click at [118, 58] on span "Refresh" at bounding box center [84, 58] width 119 height 21
click at [279, 63] on span "Authentication code for Dancerace Technical Tenant" at bounding box center [334, 64] width 302 height 16
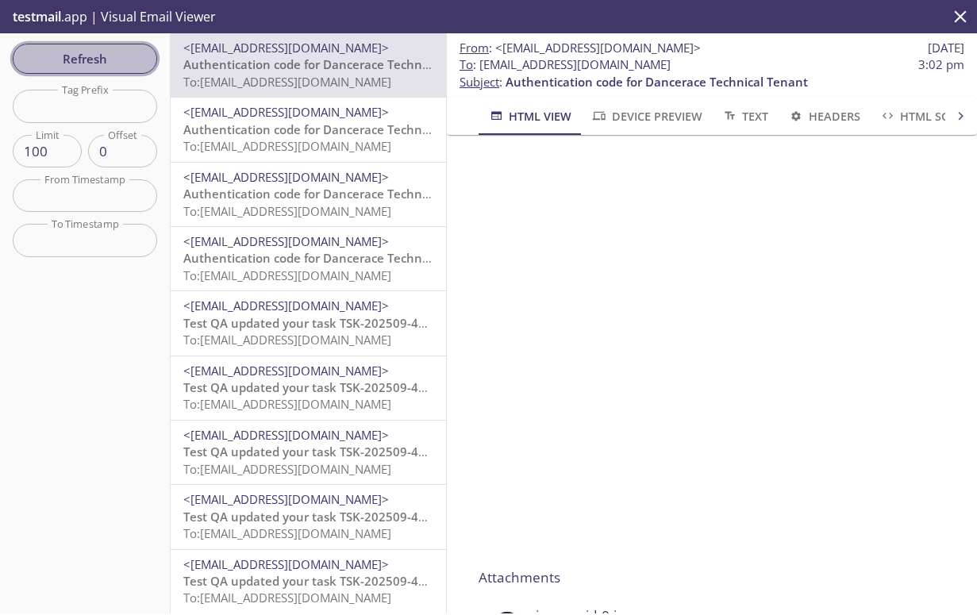
click at [120, 61] on span "Refresh" at bounding box center [84, 58] width 119 height 21
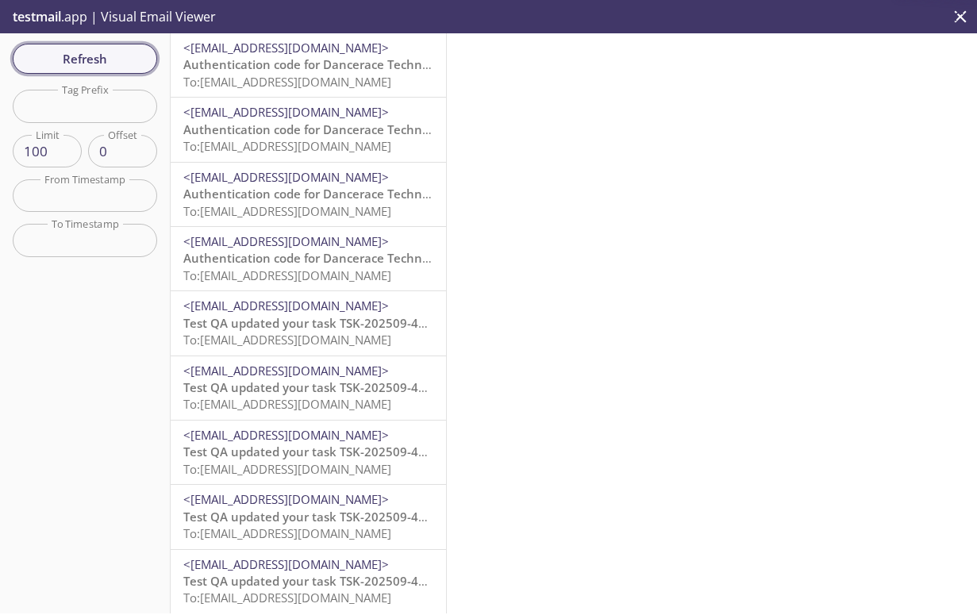
click at [120, 61] on span "Refresh" at bounding box center [84, 58] width 119 height 21
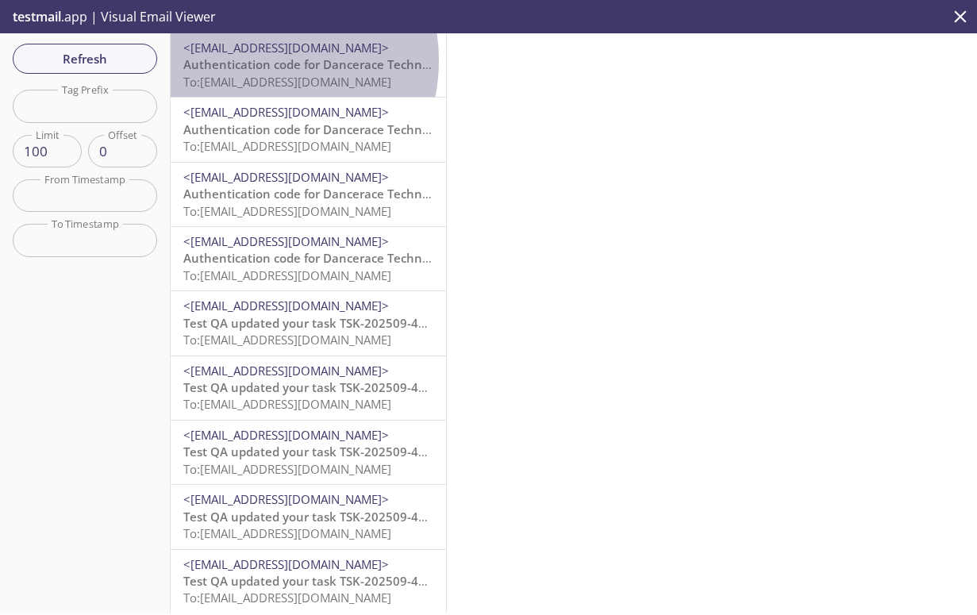
click at [252, 60] on span "Authentication code for Dancerace Technical Tenant" at bounding box center [334, 64] width 302 height 16
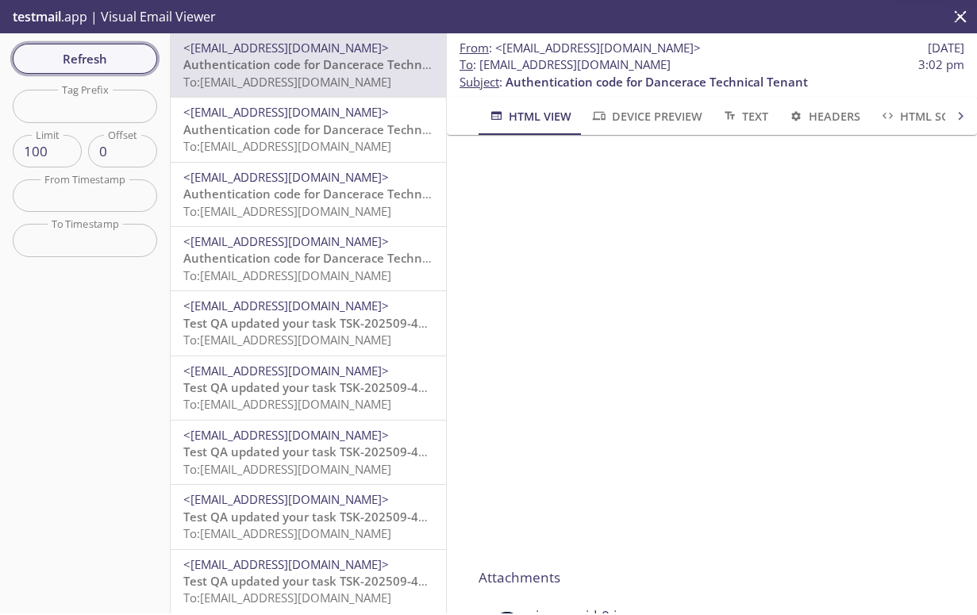
click at [126, 61] on span "Refresh" at bounding box center [84, 58] width 119 height 21
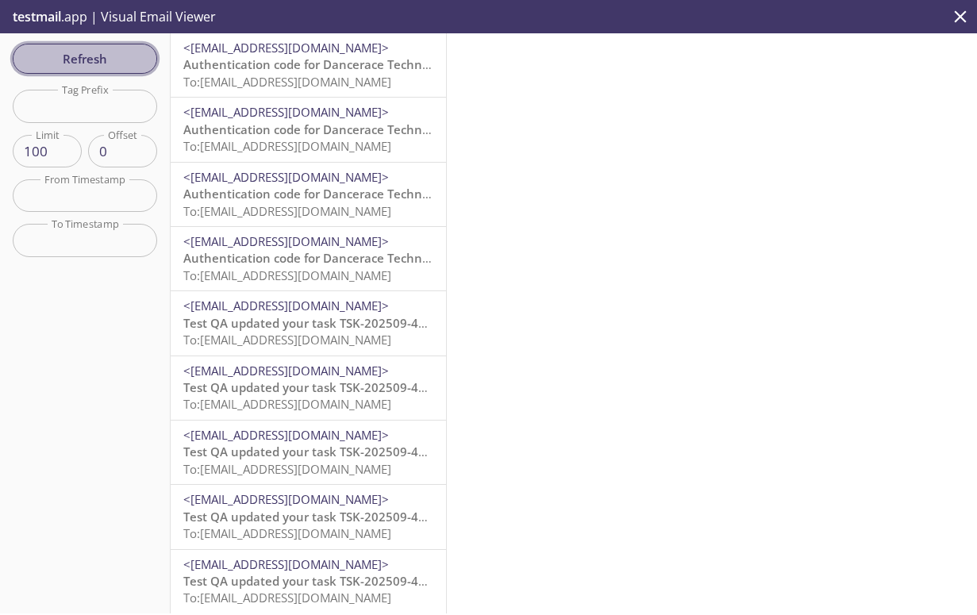
click at [127, 61] on span "Refresh" at bounding box center [84, 58] width 119 height 21
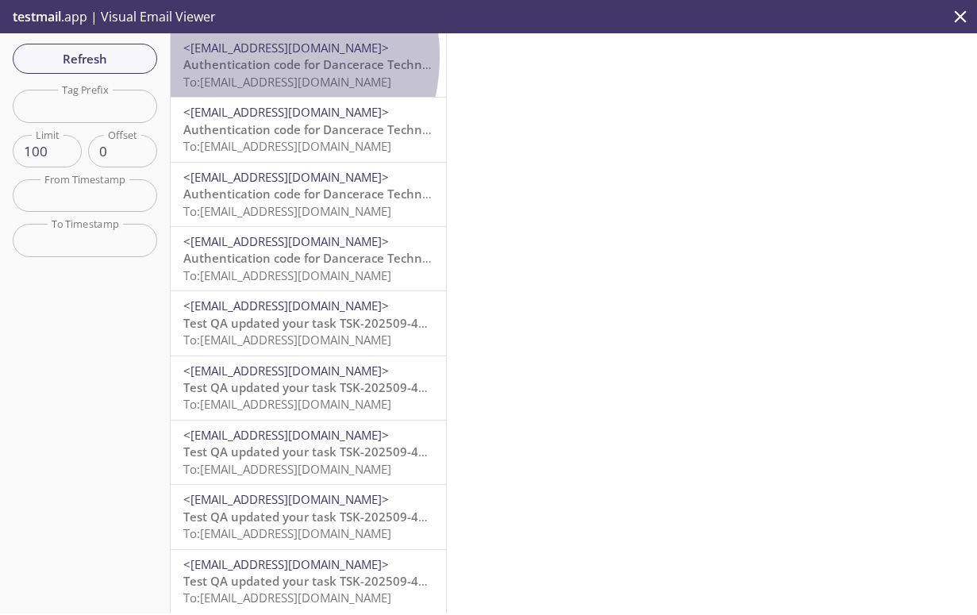
click at [246, 56] on span "Authentication code for Dancerace Technical Tenant" at bounding box center [334, 64] width 302 height 16
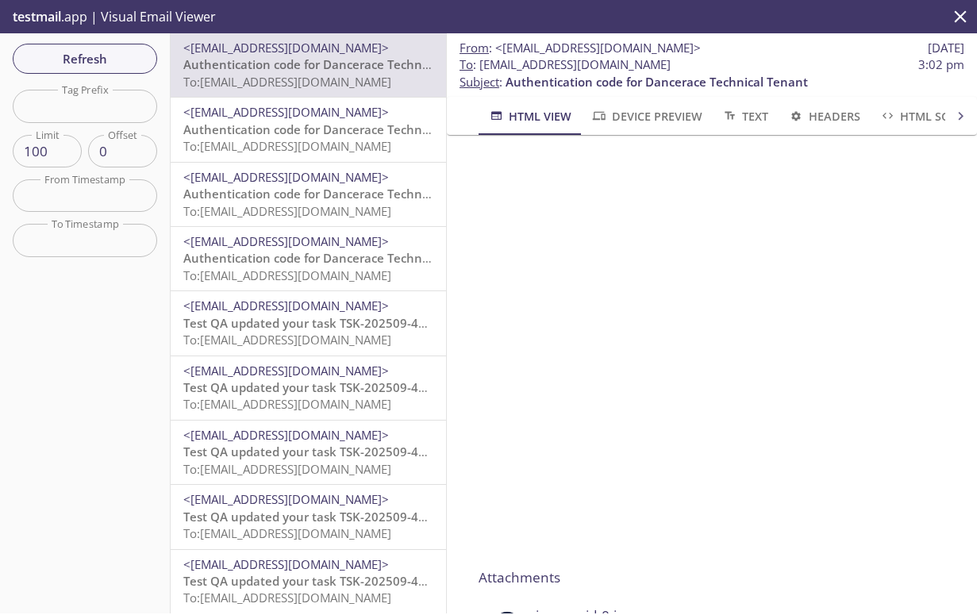
click at [229, 136] on span "Authentication code for Dancerace Technical Tenant" at bounding box center [334, 129] width 302 height 16
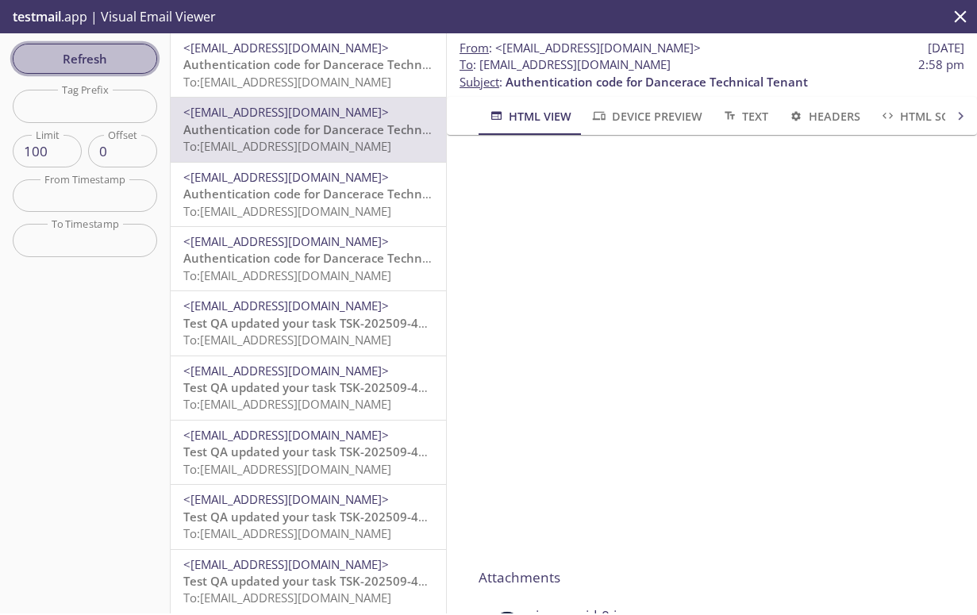
click at [94, 55] on span "Refresh" at bounding box center [84, 58] width 119 height 21
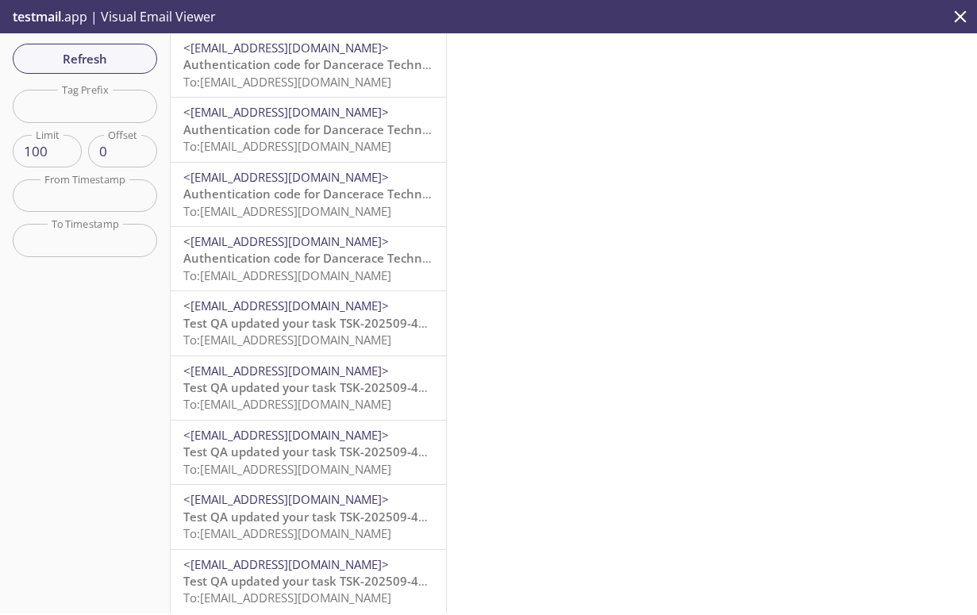
click at [127, 40] on div "Refresh Filters Tag Prefix Tag Prefix Limit 100 Limit Offset 0 Offset From Time…" at bounding box center [85, 323] width 171 height 580
click at [129, 47] on button "Refresh" at bounding box center [85, 59] width 144 height 30
click at [133, 48] on span "Refresh" at bounding box center [84, 58] width 119 height 21
click at [75, 63] on span "Refresh" at bounding box center [84, 58] width 119 height 21
click at [113, 47] on button "Refresh" at bounding box center [85, 59] width 144 height 30
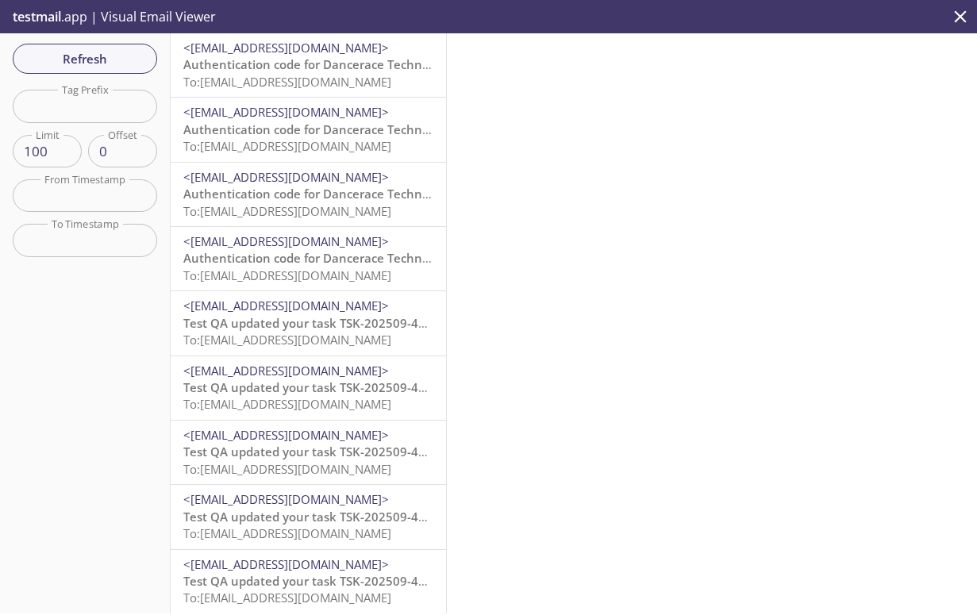
click at [295, 56] on span "<[EMAIL_ADDRESS][DOMAIN_NAME]>" at bounding box center [308, 48] width 250 height 17
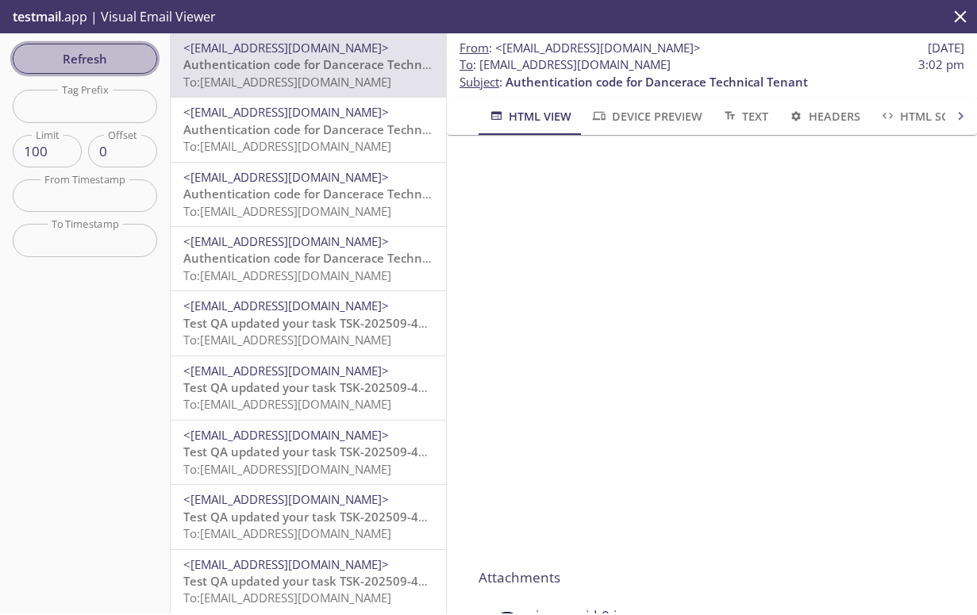
click at [94, 46] on button "Refresh" at bounding box center [85, 59] width 144 height 30
